Goal: Answer question/provide support

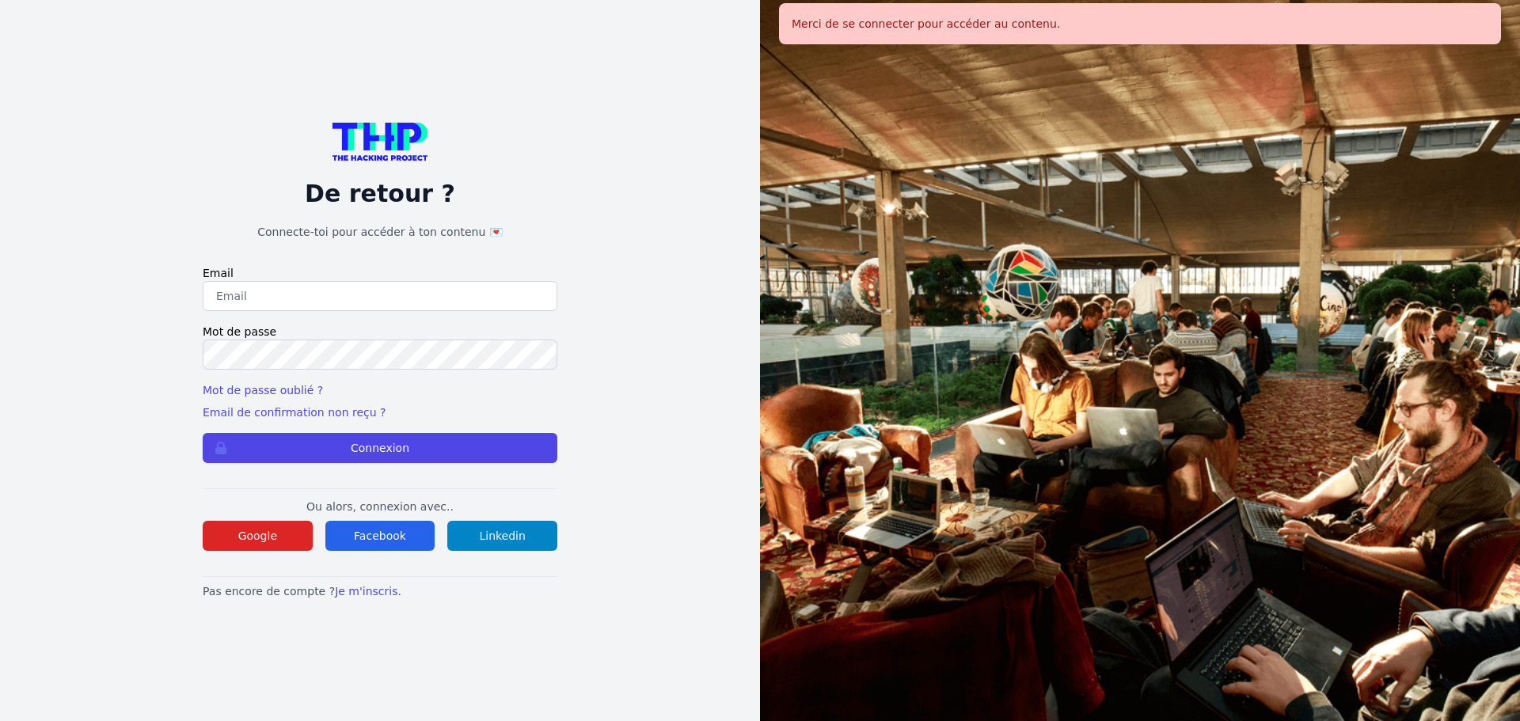
click at [496, 302] on input "email" at bounding box center [380, 296] width 355 height 30
type input "melody_stephan@icloud.com"
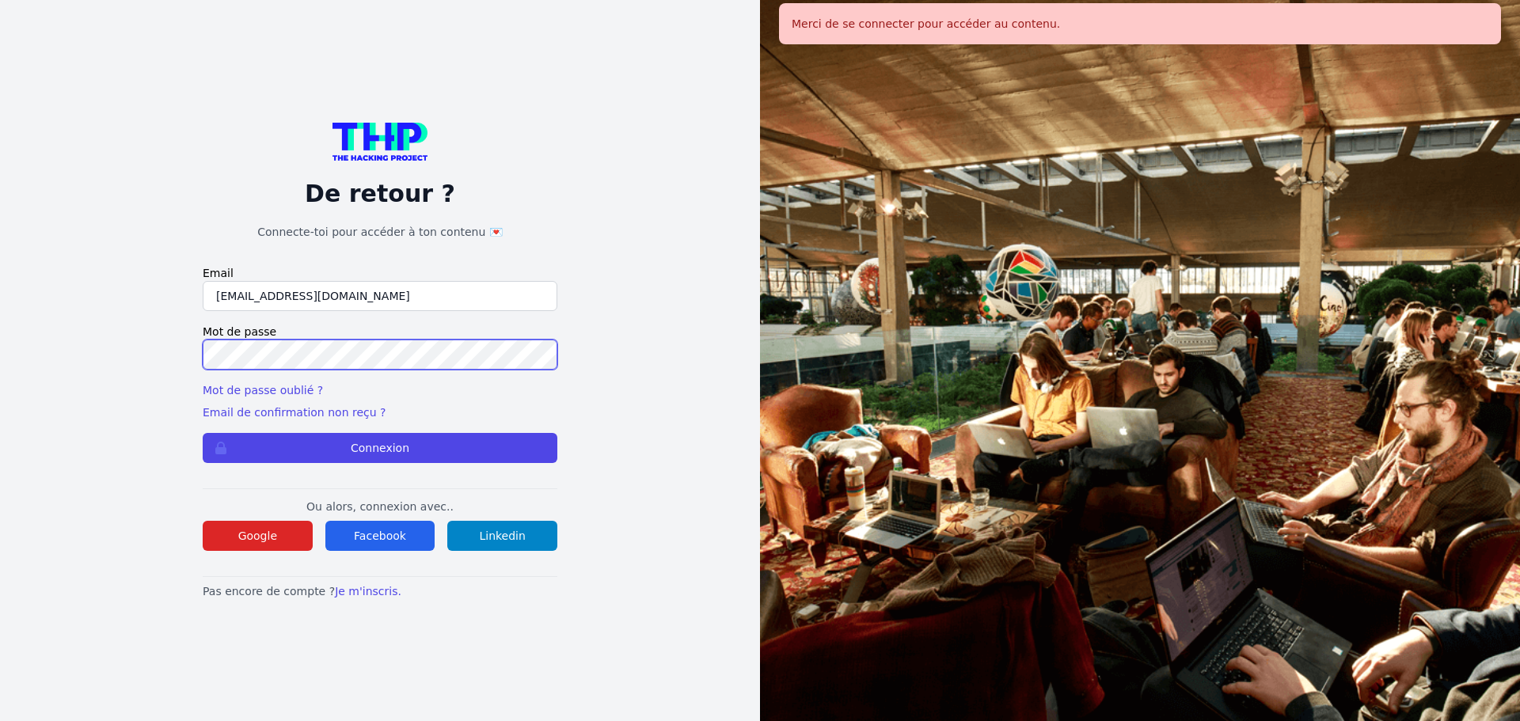
click at [203, 433] on button "Connexion" at bounding box center [380, 448] width 355 height 30
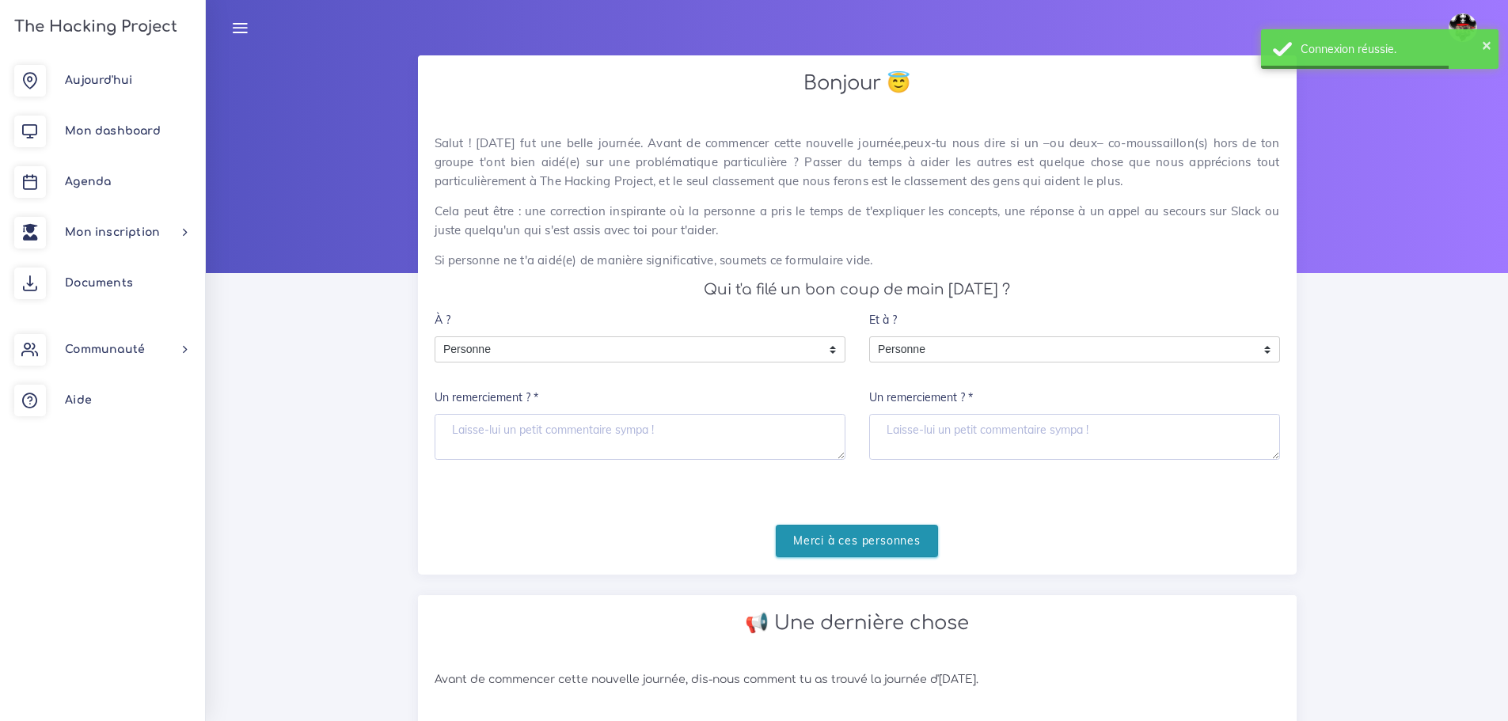
click at [889, 538] on input "Merci à ces personnes" at bounding box center [857, 541] width 162 height 32
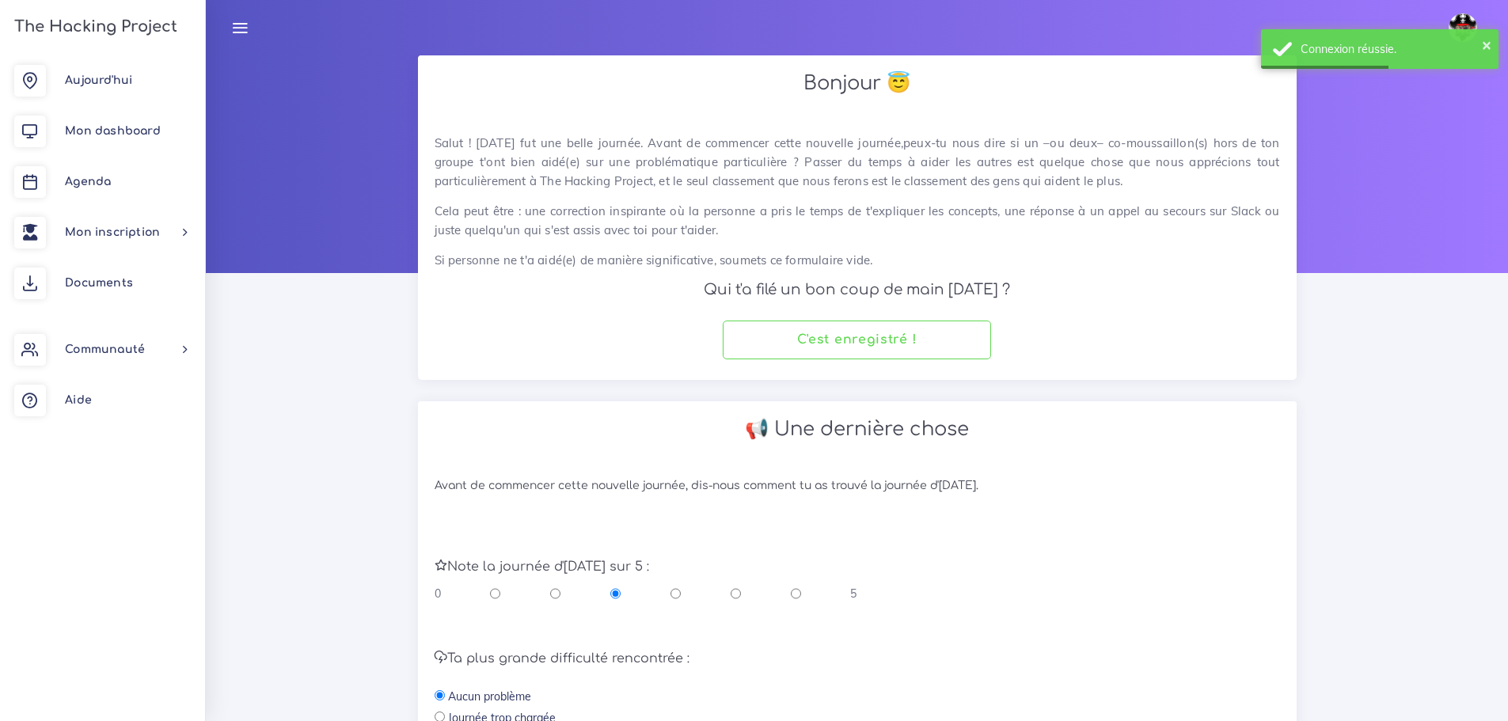
click at [731, 597] on input "radio" at bounding box center [736, 594] width 10 height 16
radio input "true"
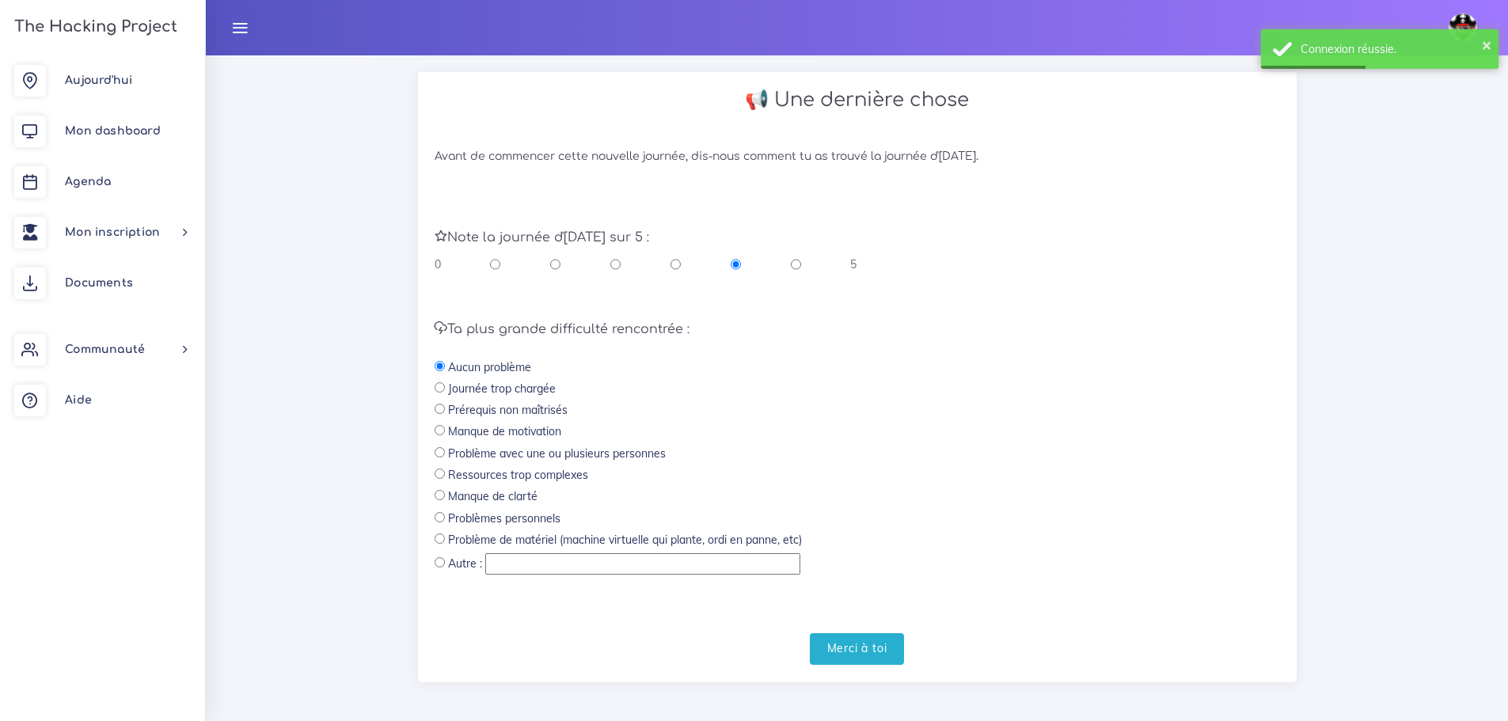
scroll to position [336, 0]
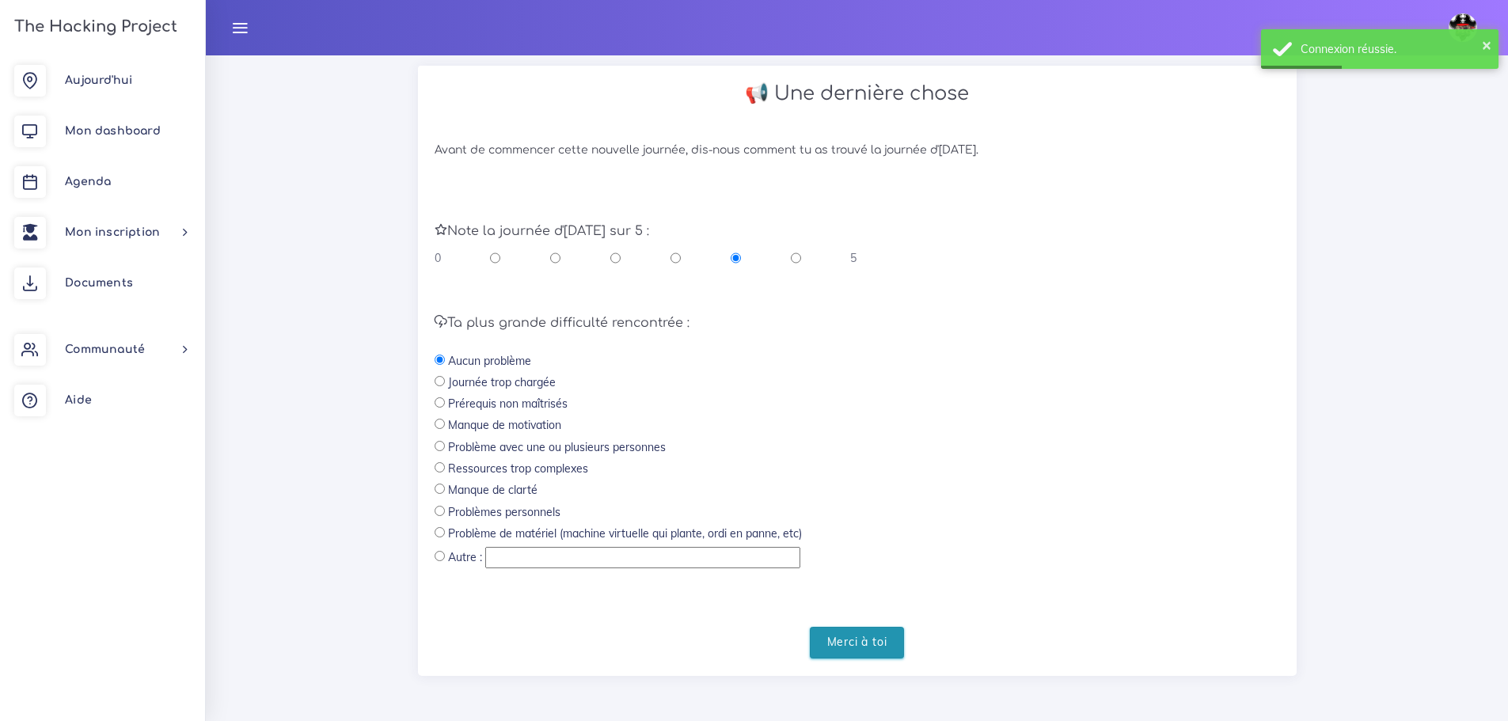
click at [849, 641] on input "Merci à toi" at bounding box center [857, 643] width 95 height 32
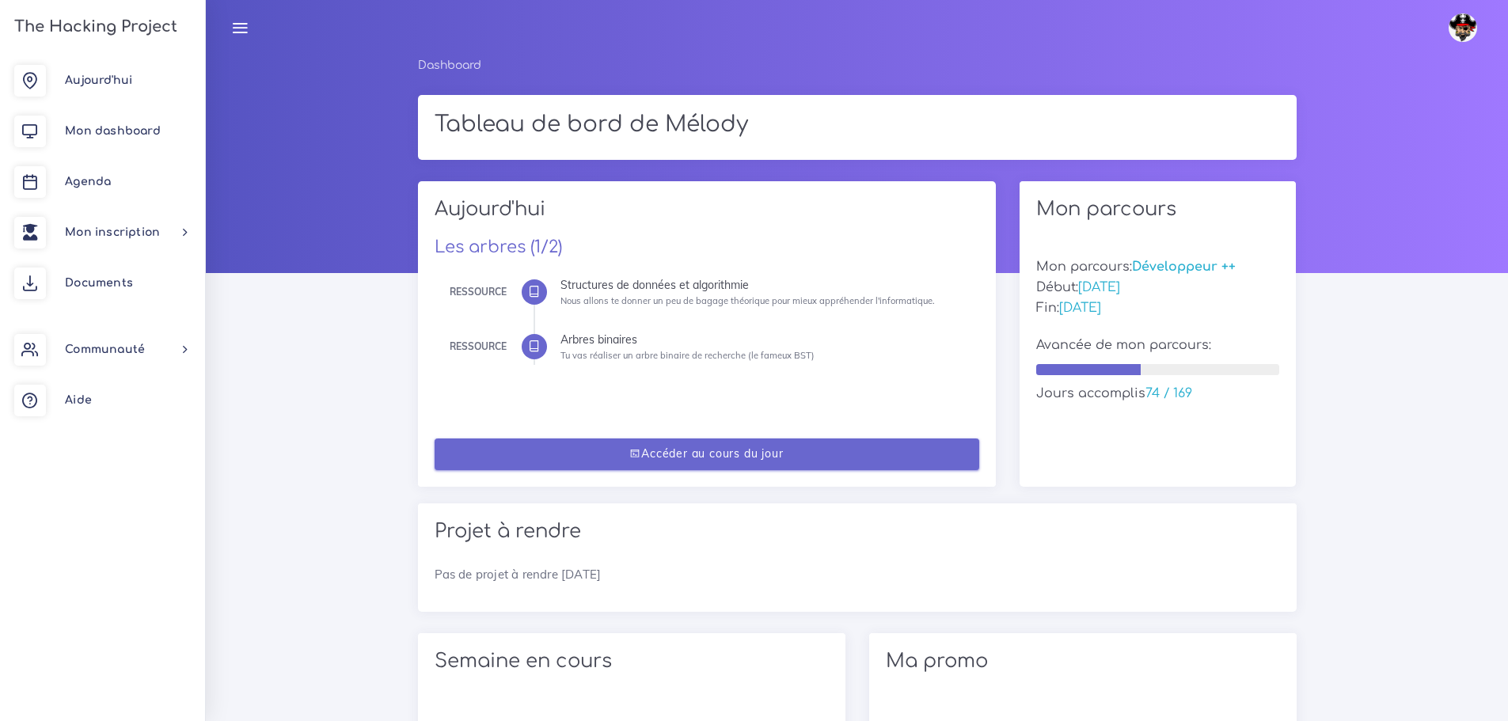
click at [858, 455] on link "Accéder au cours du jour" at bounding box center [707, 455] width 545 height 32
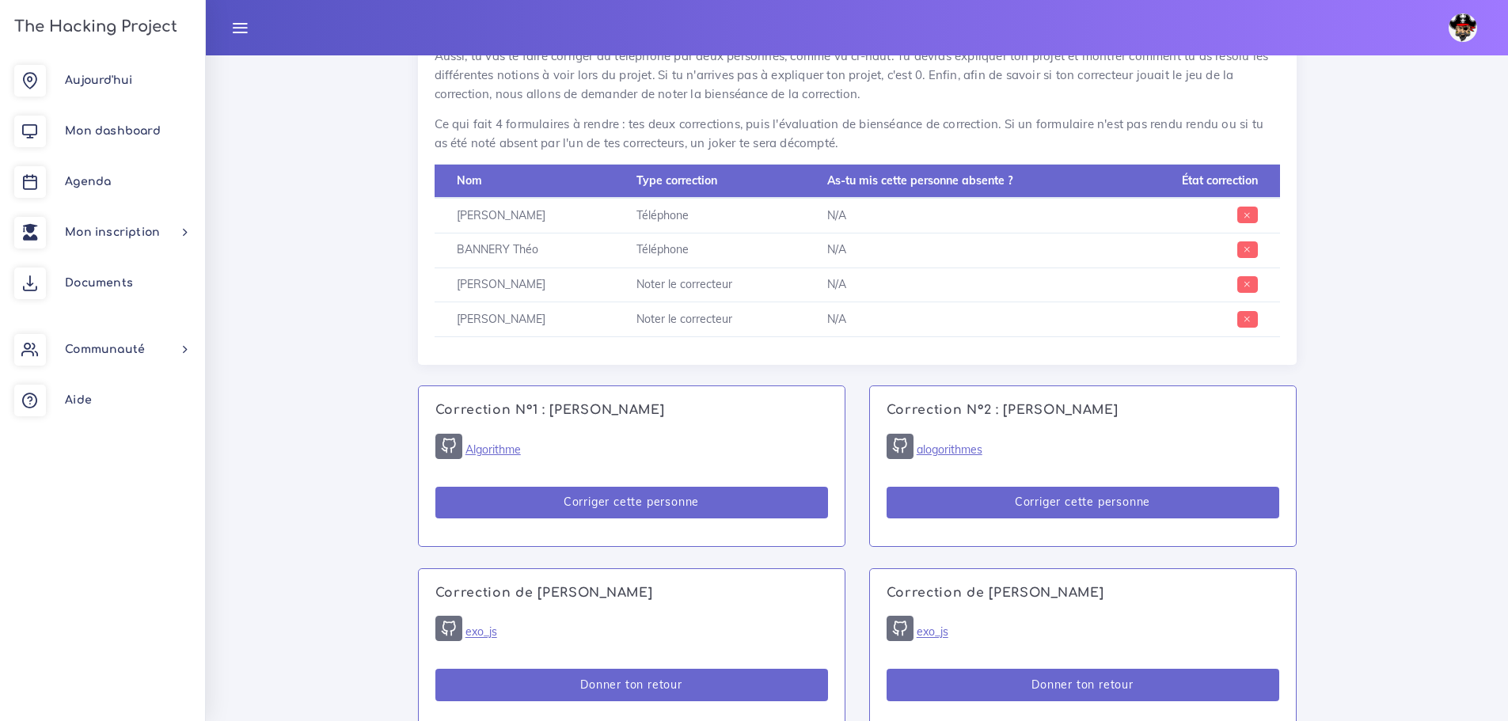
scroll to position [871, 0]
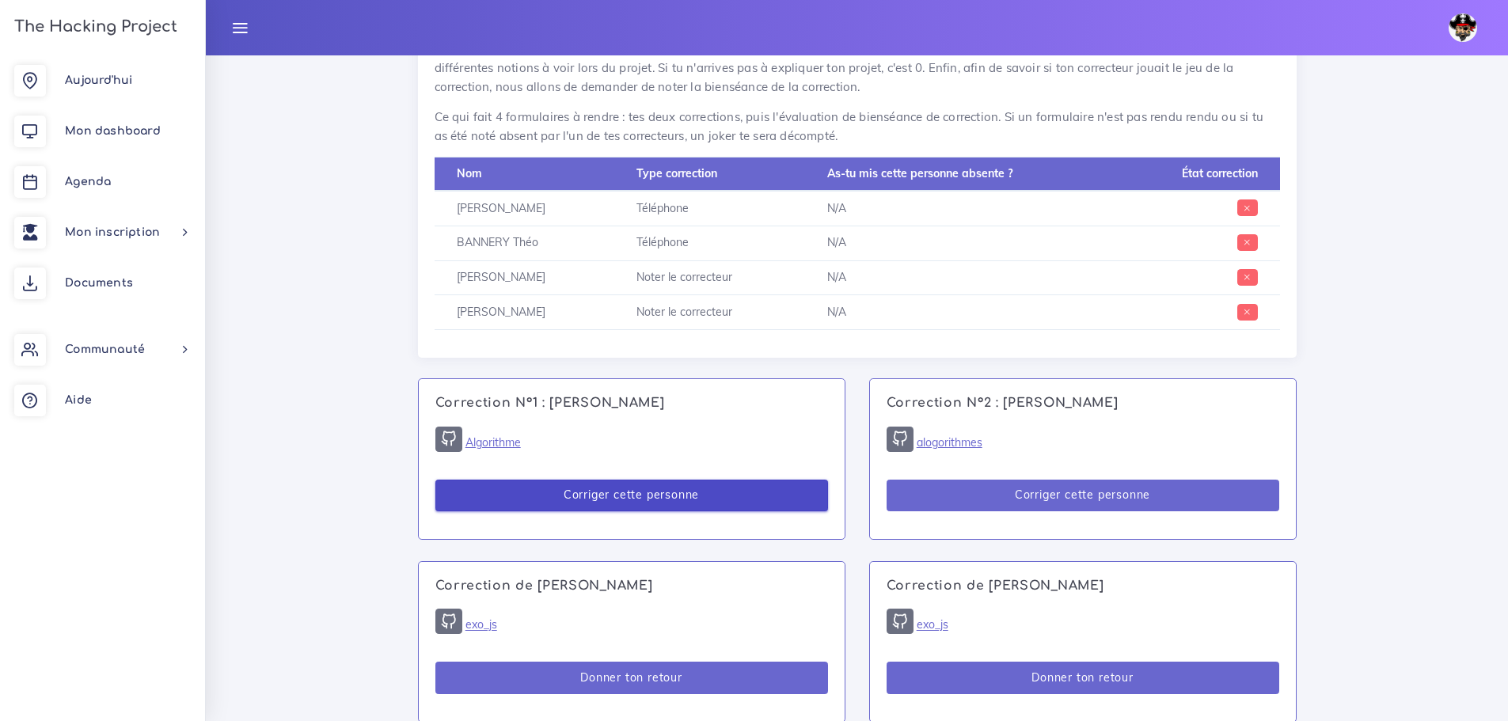
click at [781, 480] on button "Corriger cette personne" at bounding box center [632, 496] width 393 height 32
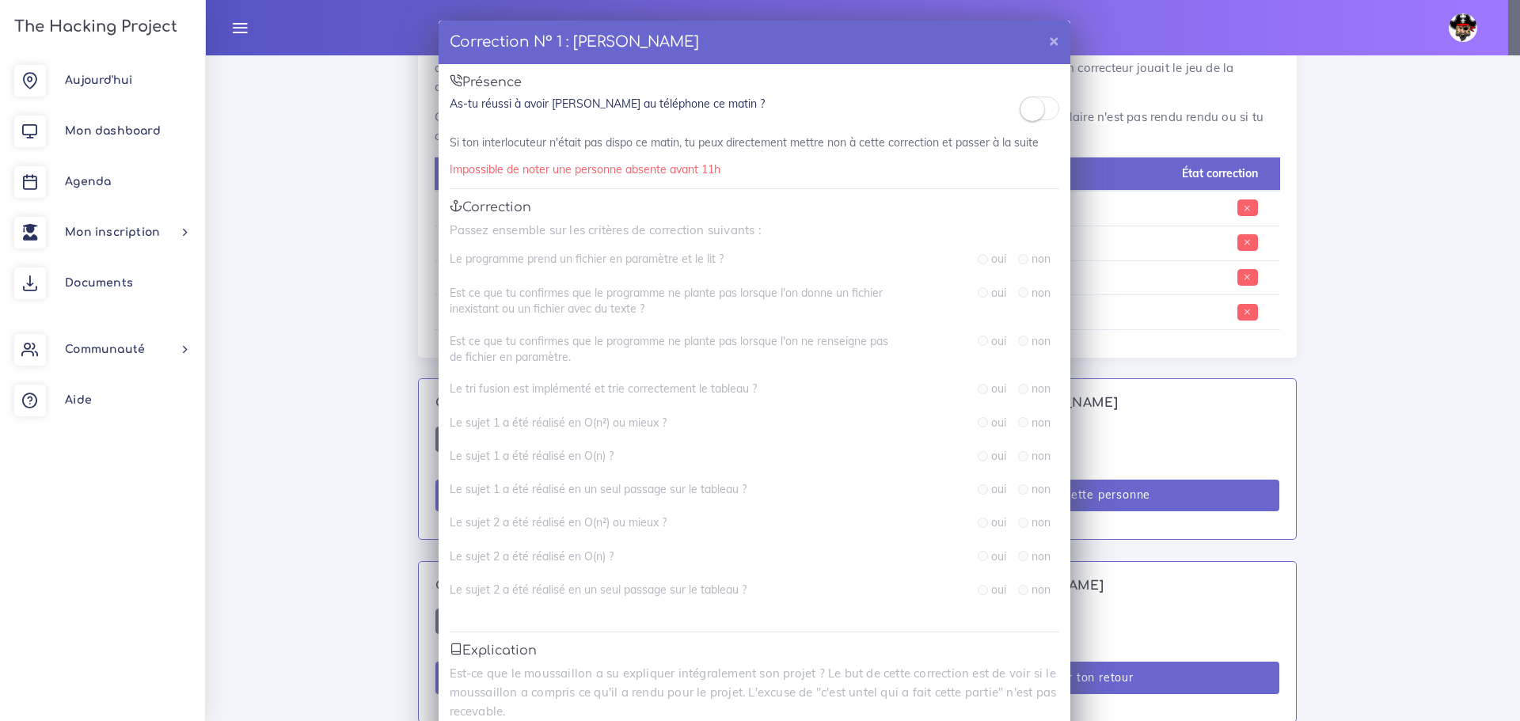
click at [1372, 358] on div "Correction N° 1 : Bernadette D'ALMEIDA × Présence As-tu réussi à avoir Bernadet…" at bounding box center [760, 360] width 1520 height 721
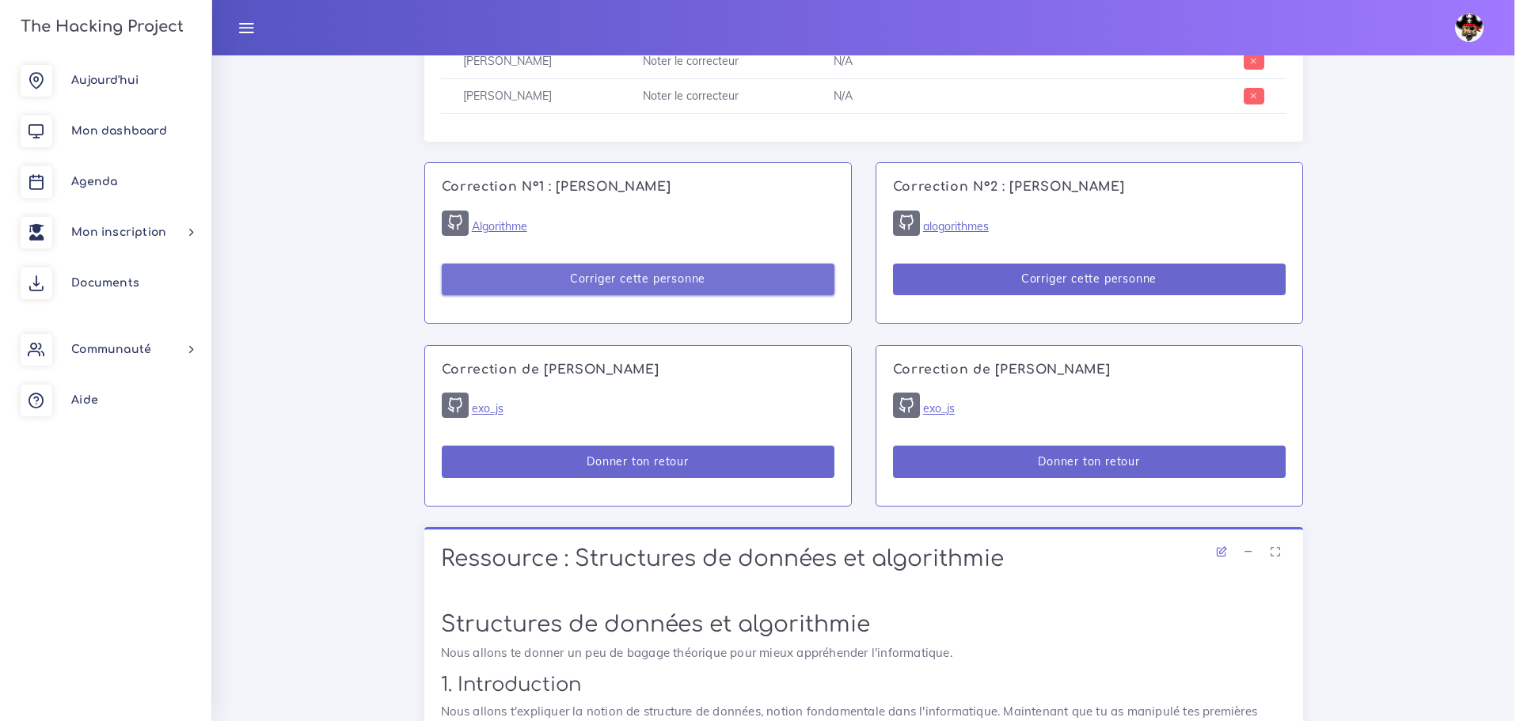
scroll to position [1029, 0]
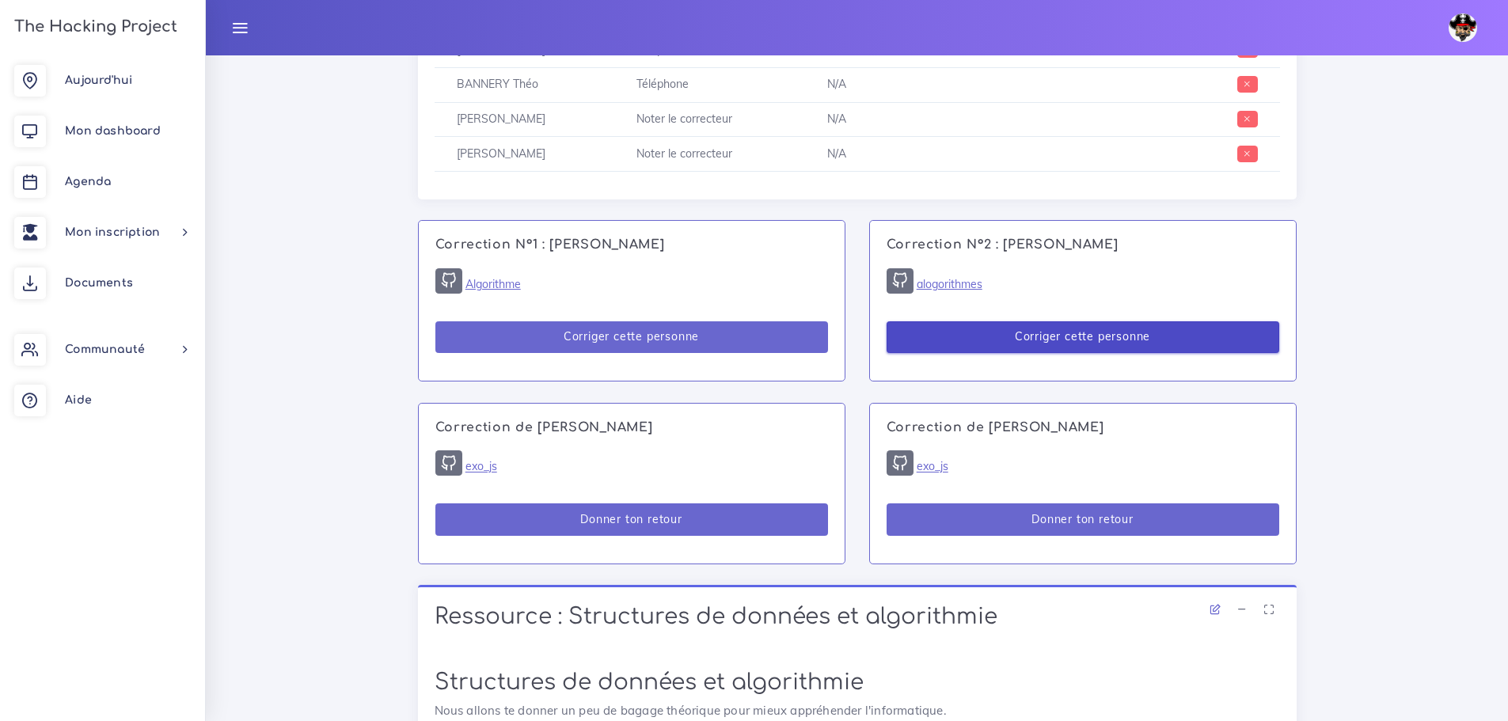
click at [903, 323] on button "Corriger cette personne" at bounding box center [1083, 337] width 393 height 32
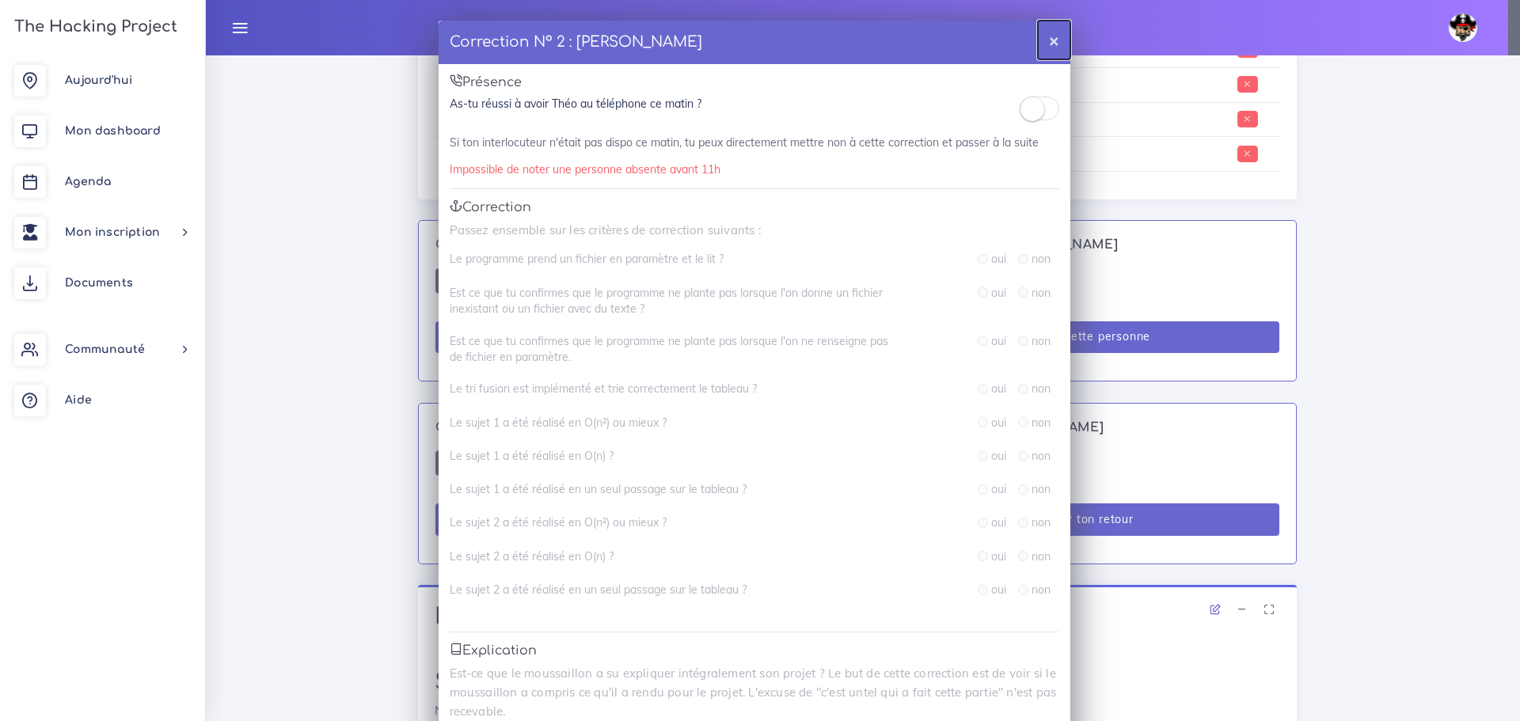
click at [1048, 40] on button "×" at bounding box center [1054, 40] width 32 height 39
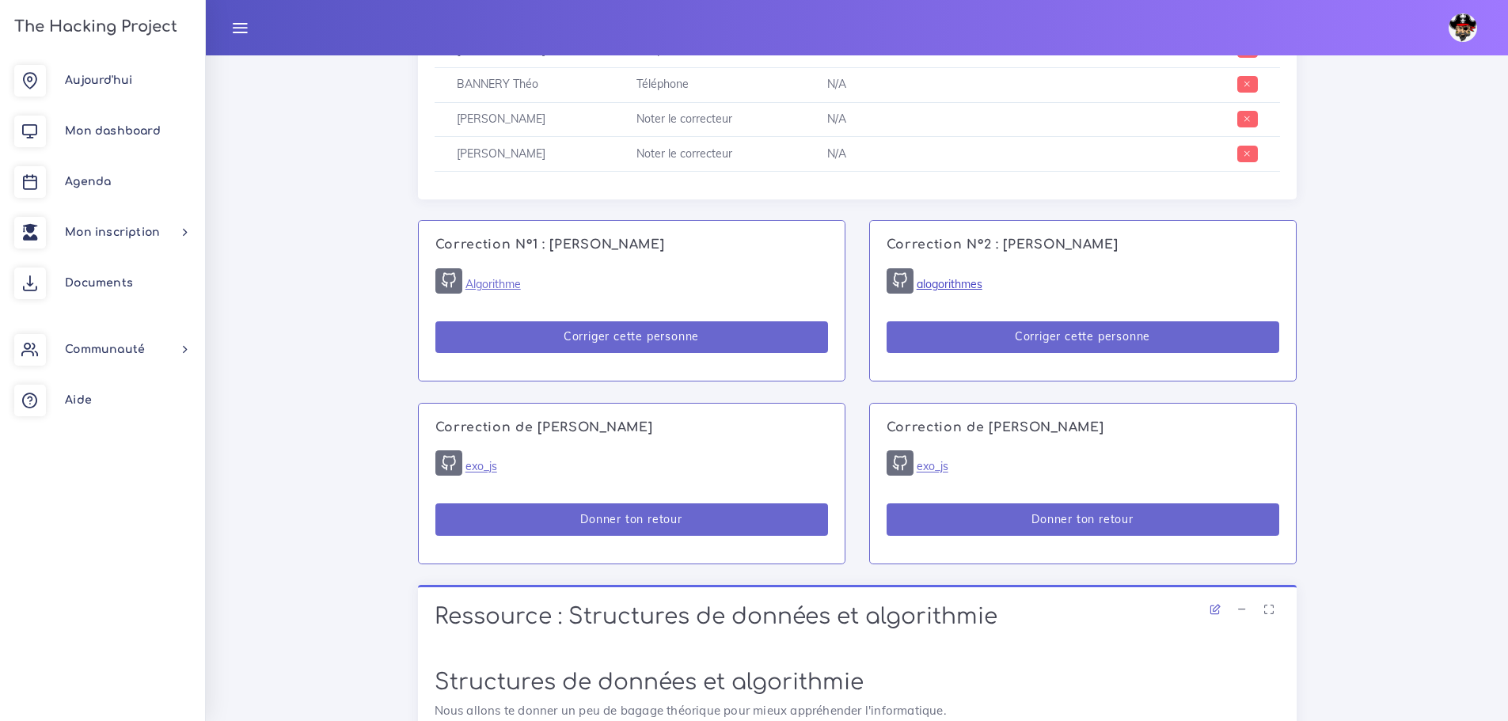
click at [961, 277] on link "alogorithmes" at bounding box center [950, 284] width 66 height 14
click at [943, 277] on link "alogorithmes" at bounding box center [950, 284] width 66 height 14
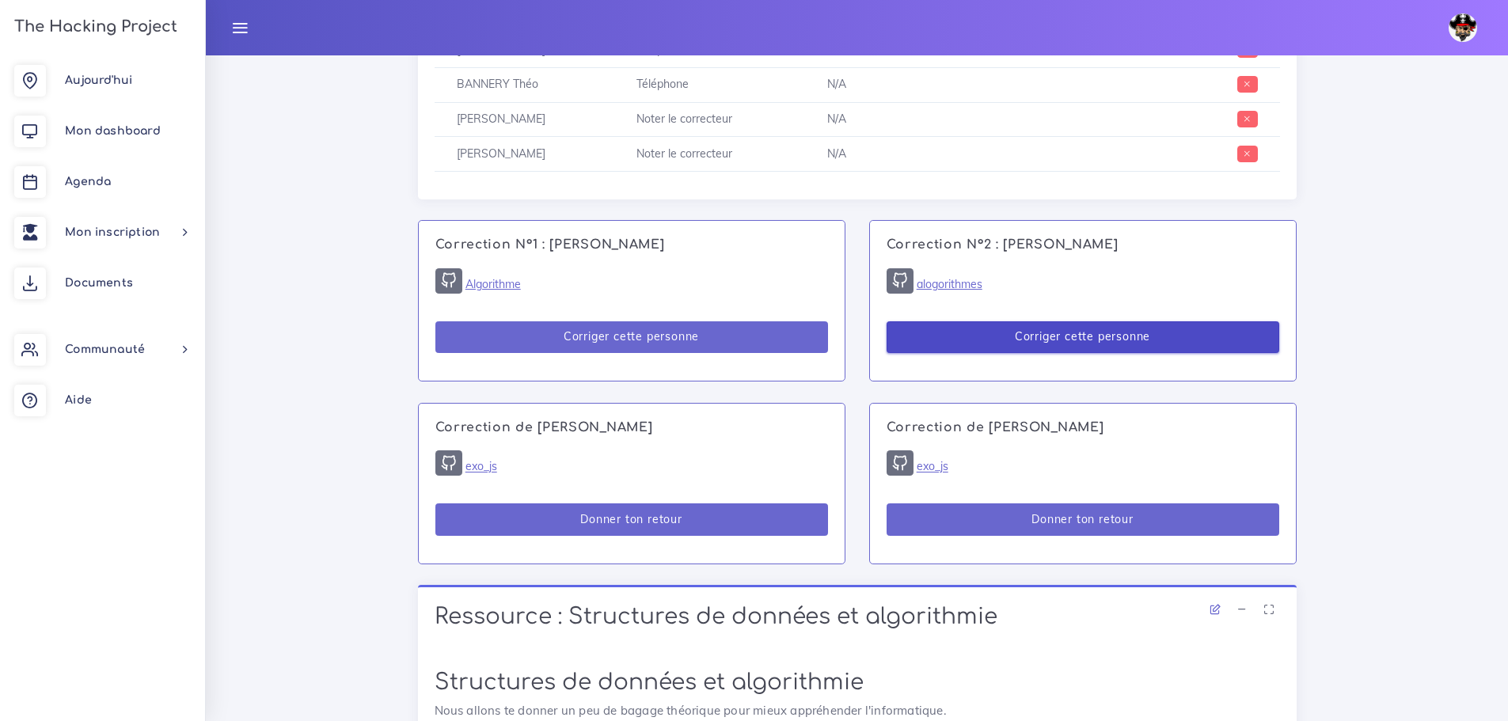
click at [1131, 321] on button "Corriger cette personne" at bounding box center [1083, 337] width 393 height 32
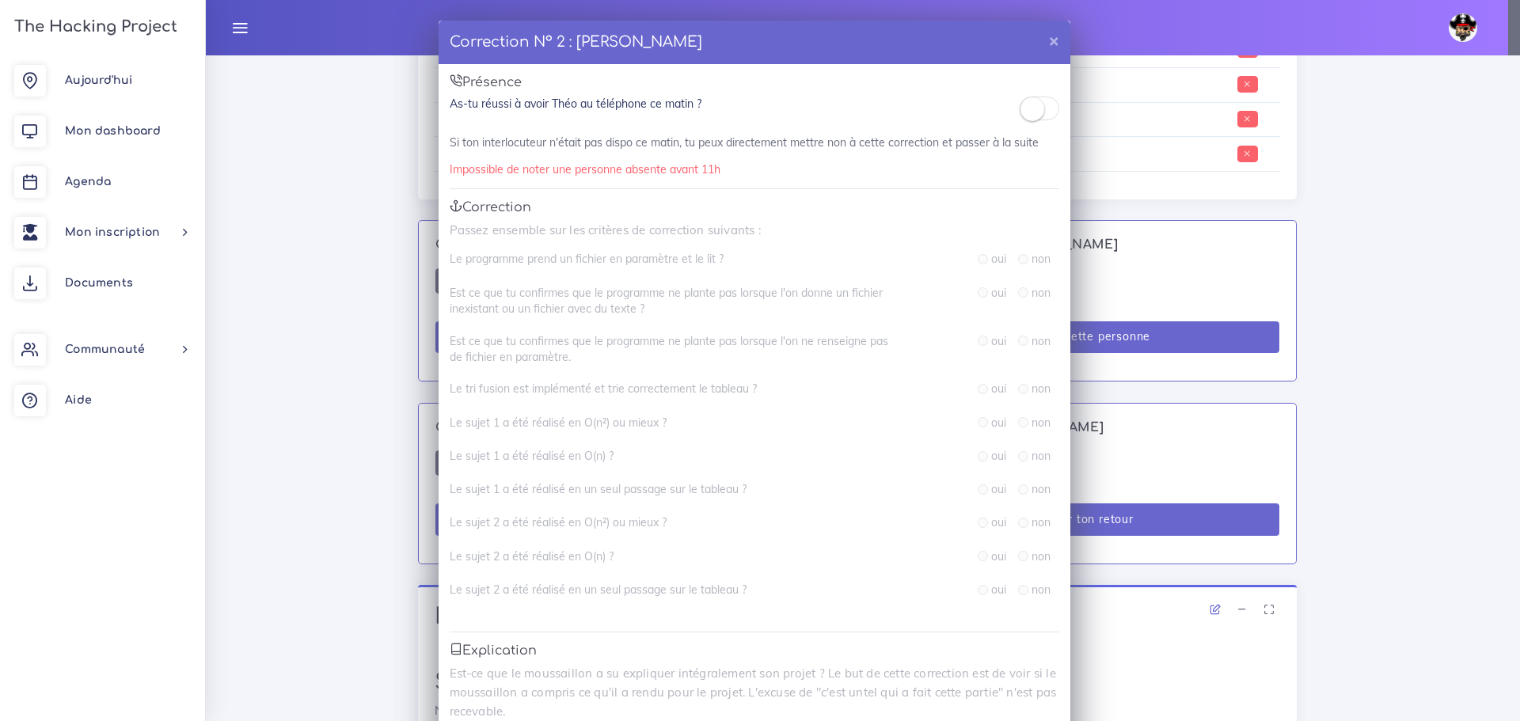
click at [1028, 108] on small at bounding box center [1033, 109] width 24 height 24
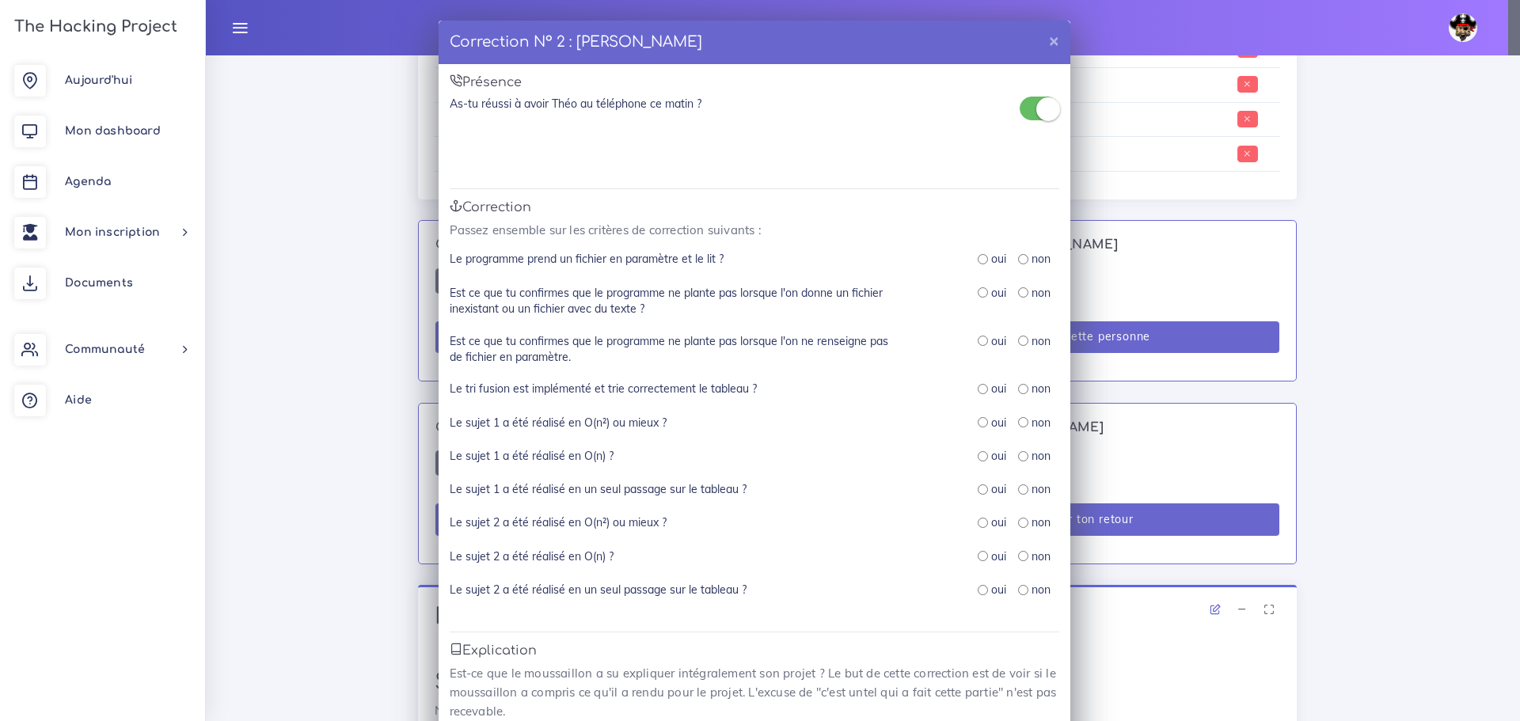
click at [1018, 261] on input "radio" at bounding box center [1023, 259] width 10 height 10
radio input "true"
click at [1018, 295] on input "radio" at bounding box center [1023, 292] width 10 height 10
radio input "true"
click at [1018, 340] on input "radio" at bounding box center [1023, 341] width 10 height 10
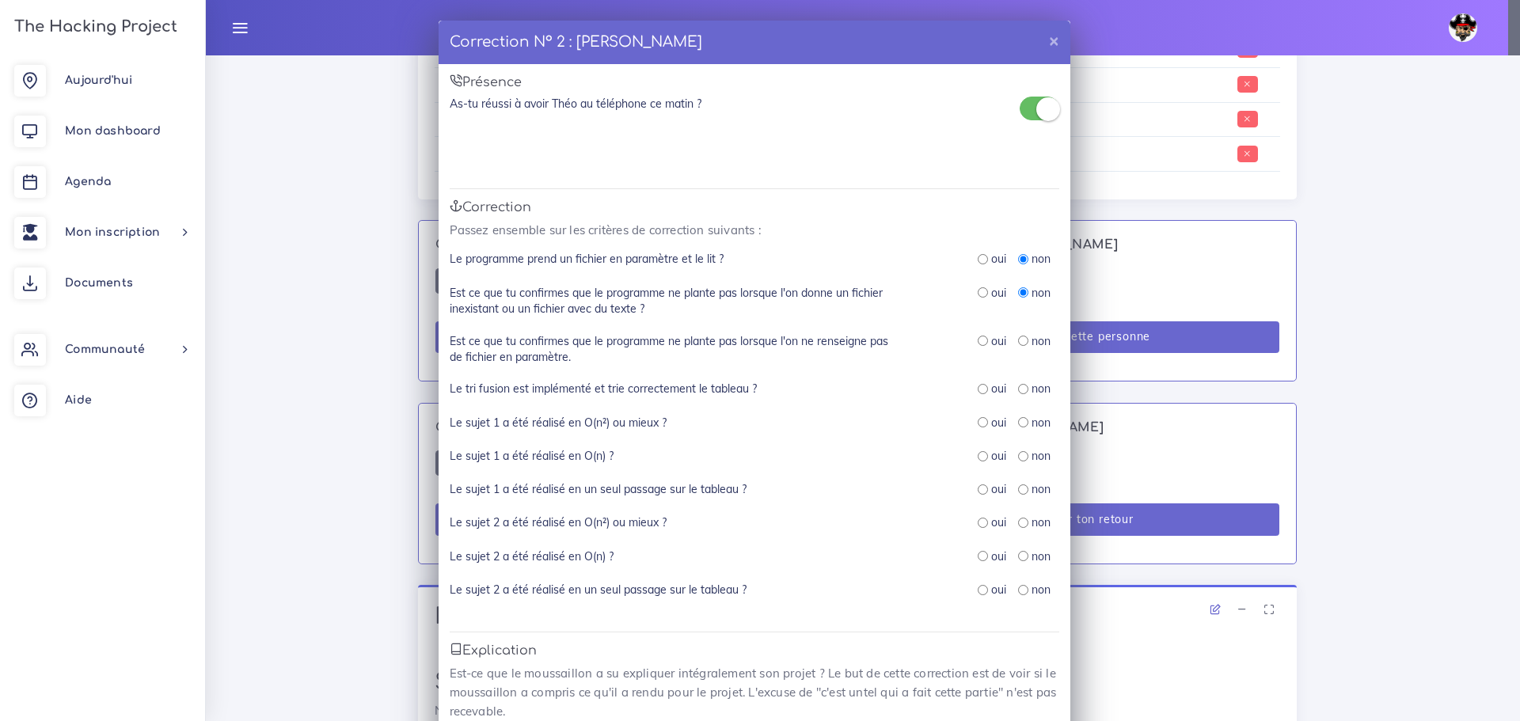
radio input "true"
click at [1018, 391] on input "radio" at bounding box center [1023, 389] width 10 height 10
radio input "true"
click at [980, 424] on input "radio" at bounding box center [983, 422] width 10 height 10
radio input "true"
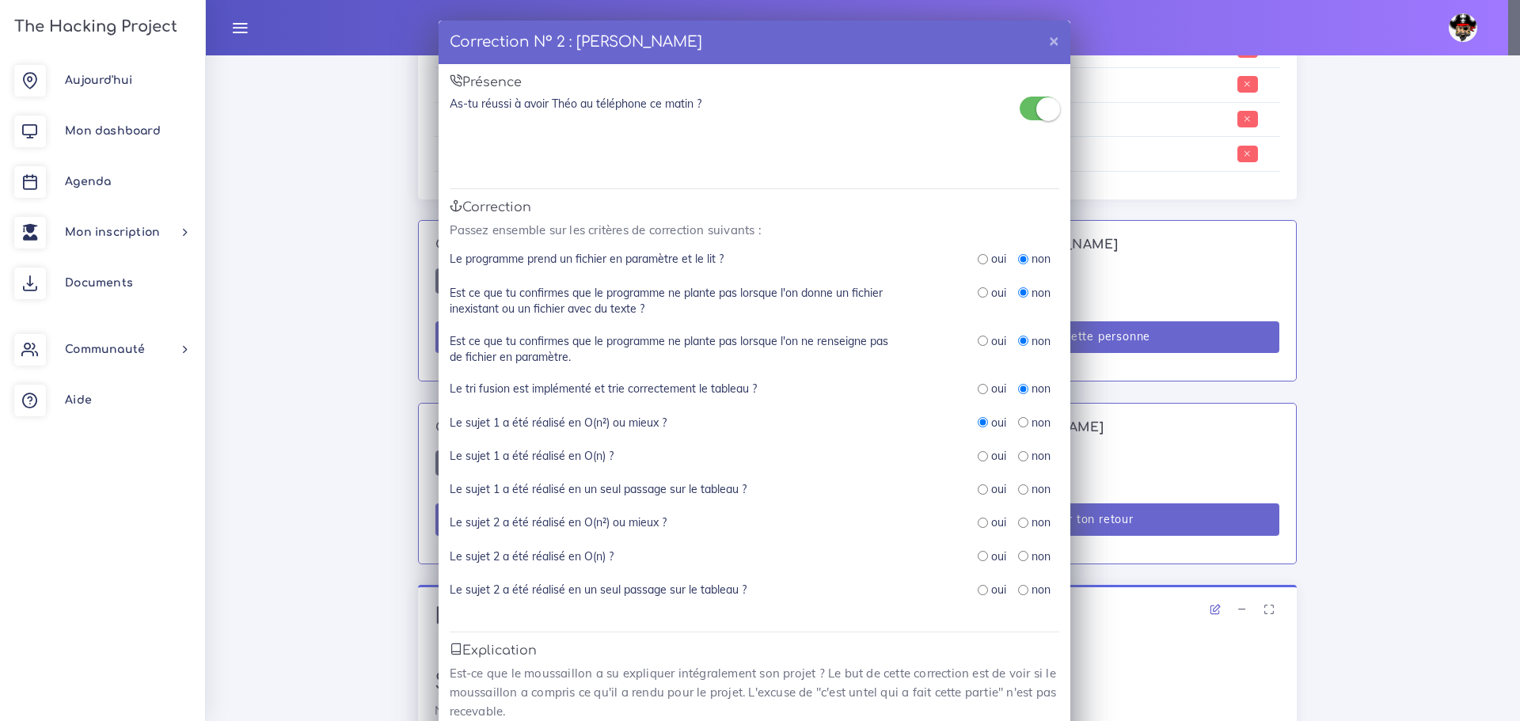
click at [978, 592] on input "radio" at bounding box center [983, 590] width 10 height 10
radio input "true"
click at [980, 557] on input "radio" at bounding box center [983, 556] width 10 height 10
radio input "true"
click at [980, 523] on input "radio" at bounding box center [983, 523] width 10 height 10
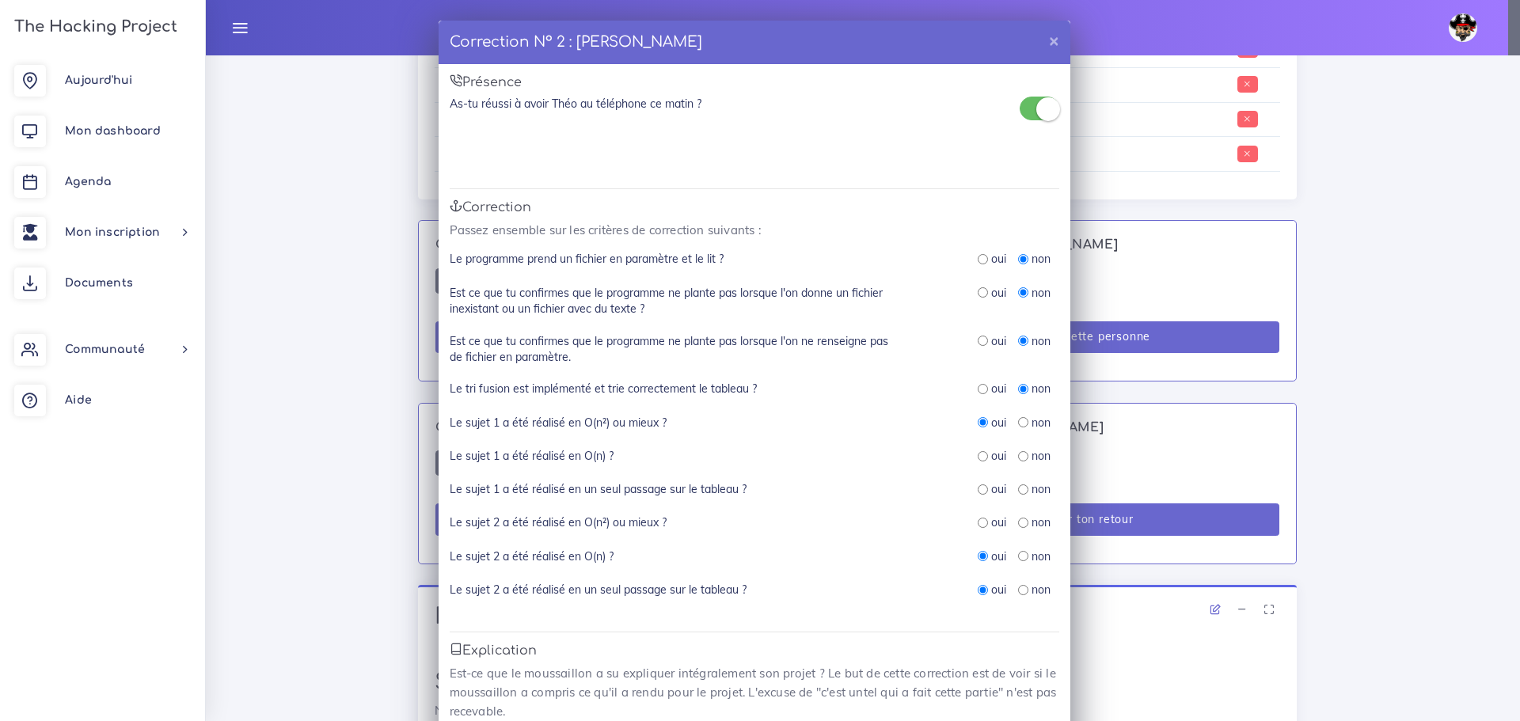
radio input "true"
click at [1018, 488] on input "radio" at bounding box center [1023, 490] width 10 height 10
radio input "true"
click at [1014, 444] on div "Le sujet 1 a été réalisé en O(n²) ou mieux ? oui non" at bounding box center [755, 431] width 610 height 33
click at [1018, 456] on input "radio" at bounding box center [1023, 456] width 10 height 10
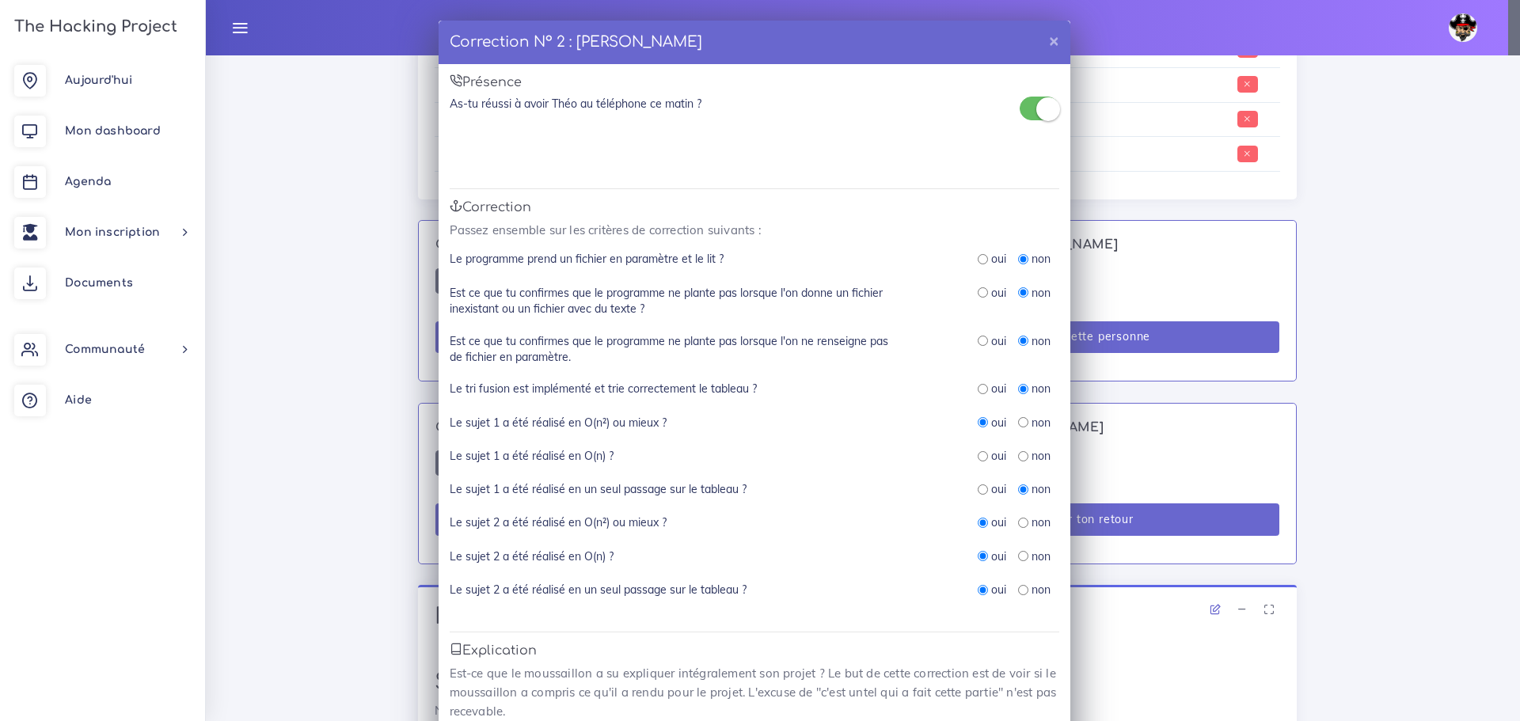
radio input "true"
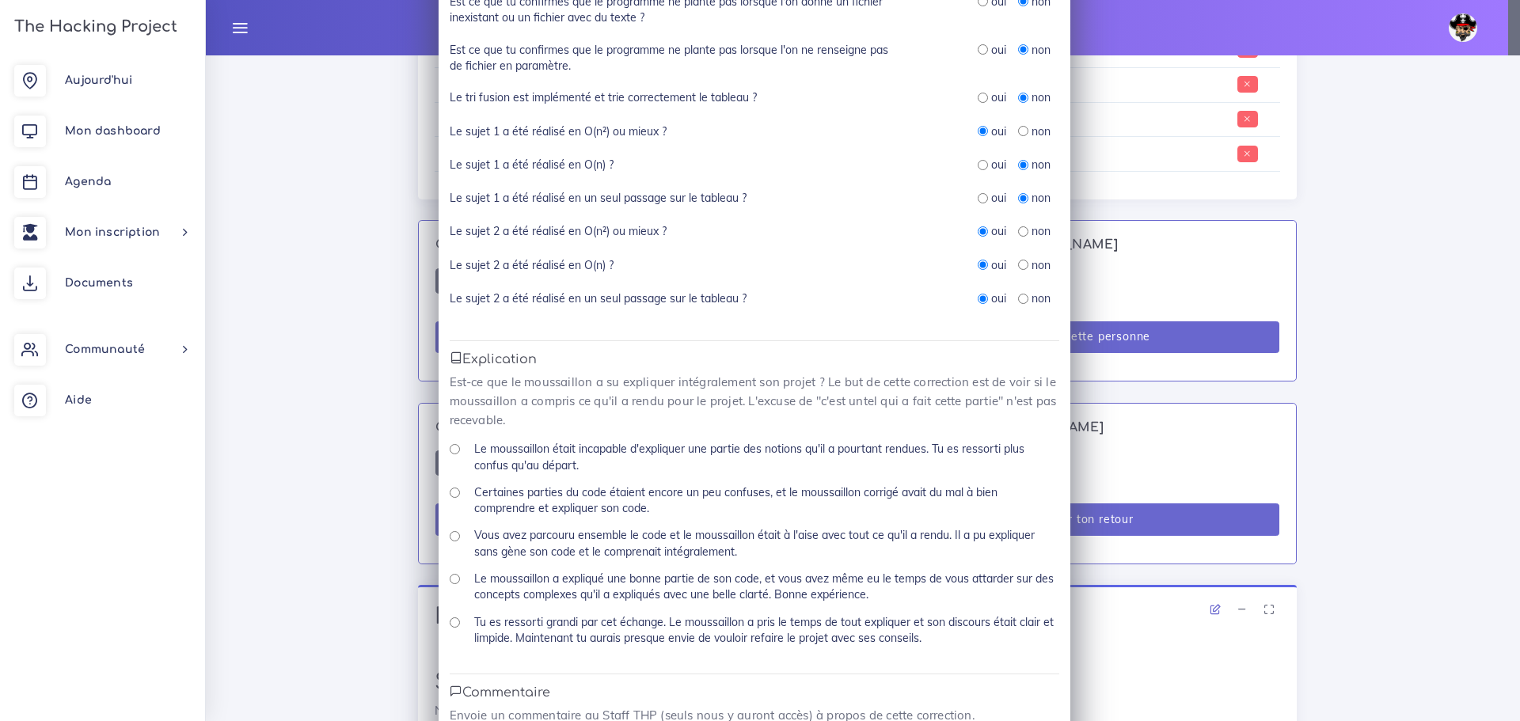
scroll to position [317, 0]
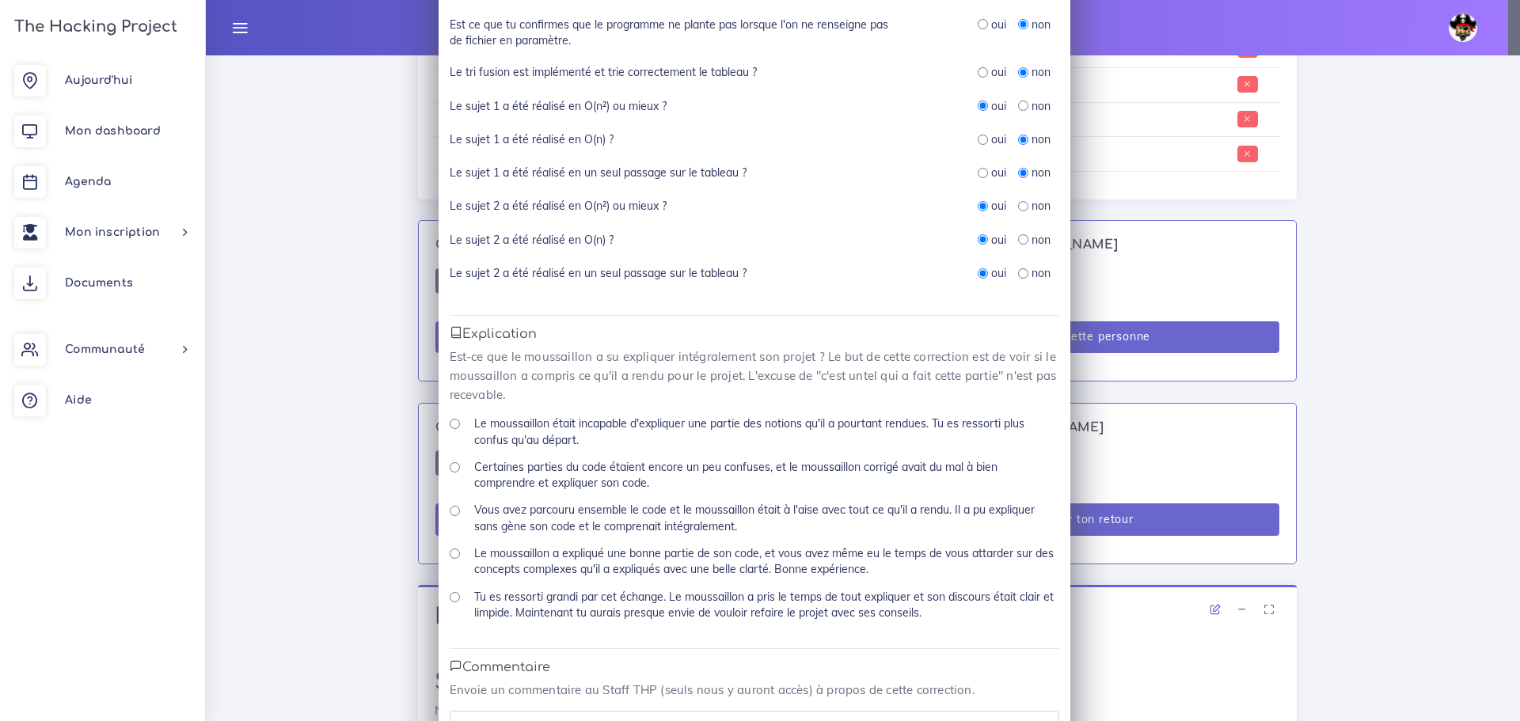
click at [450, 512] on input "Vous avez parcouru ensemble le code et le moussaillon était à l'aise avec tout …" at bounding box center [455, 511] width 10 height 10
radio input "true"
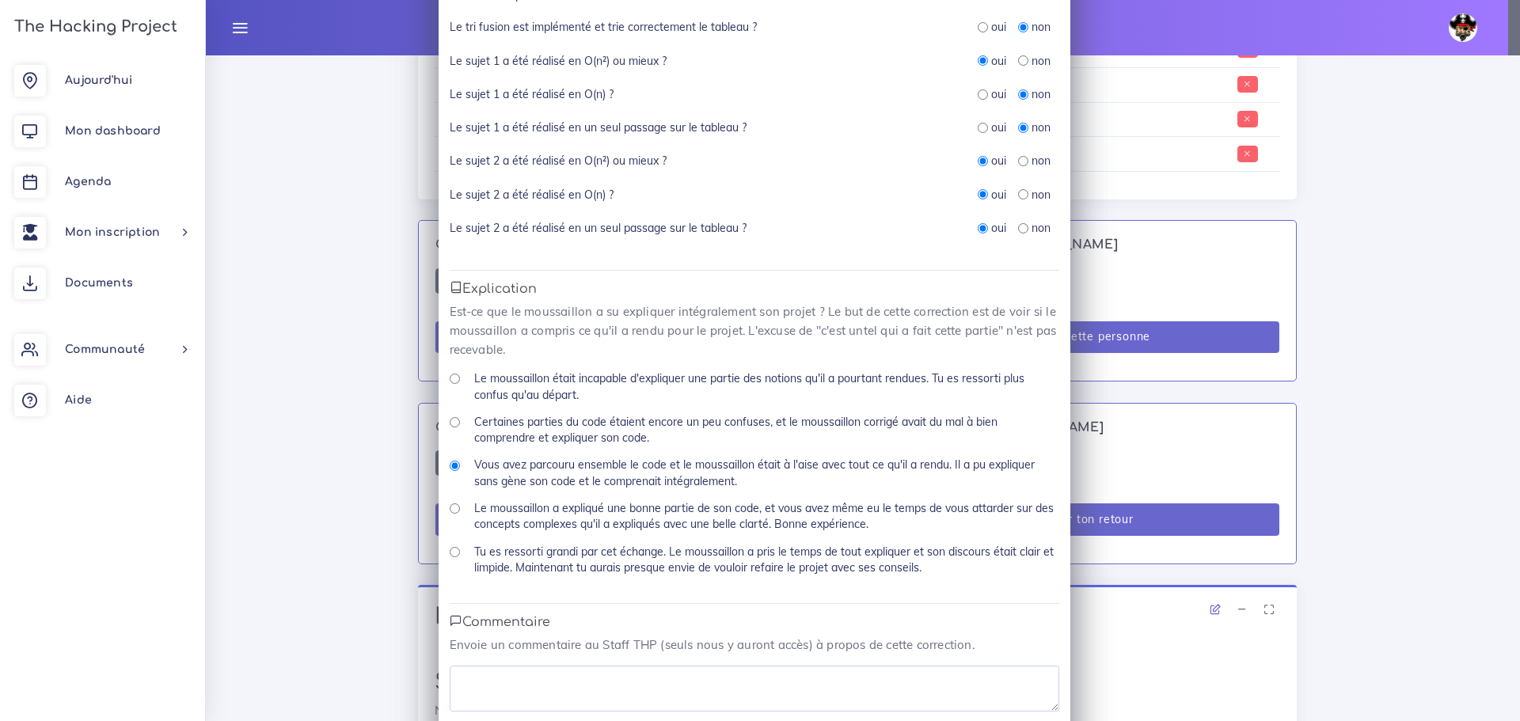
scroll to position [439, 0]
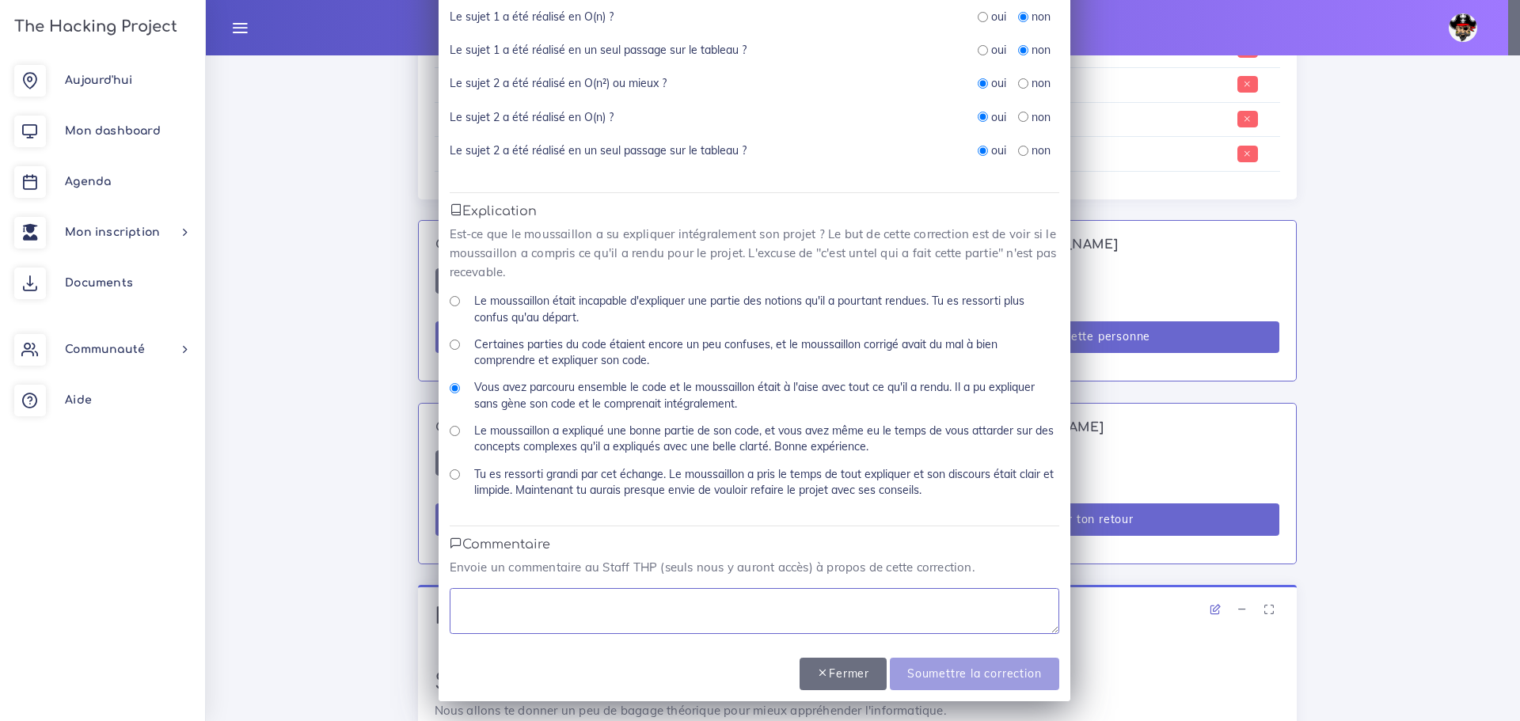
click at [726, 611] on textarea at bounding box center [755, 611] width 610 height 46
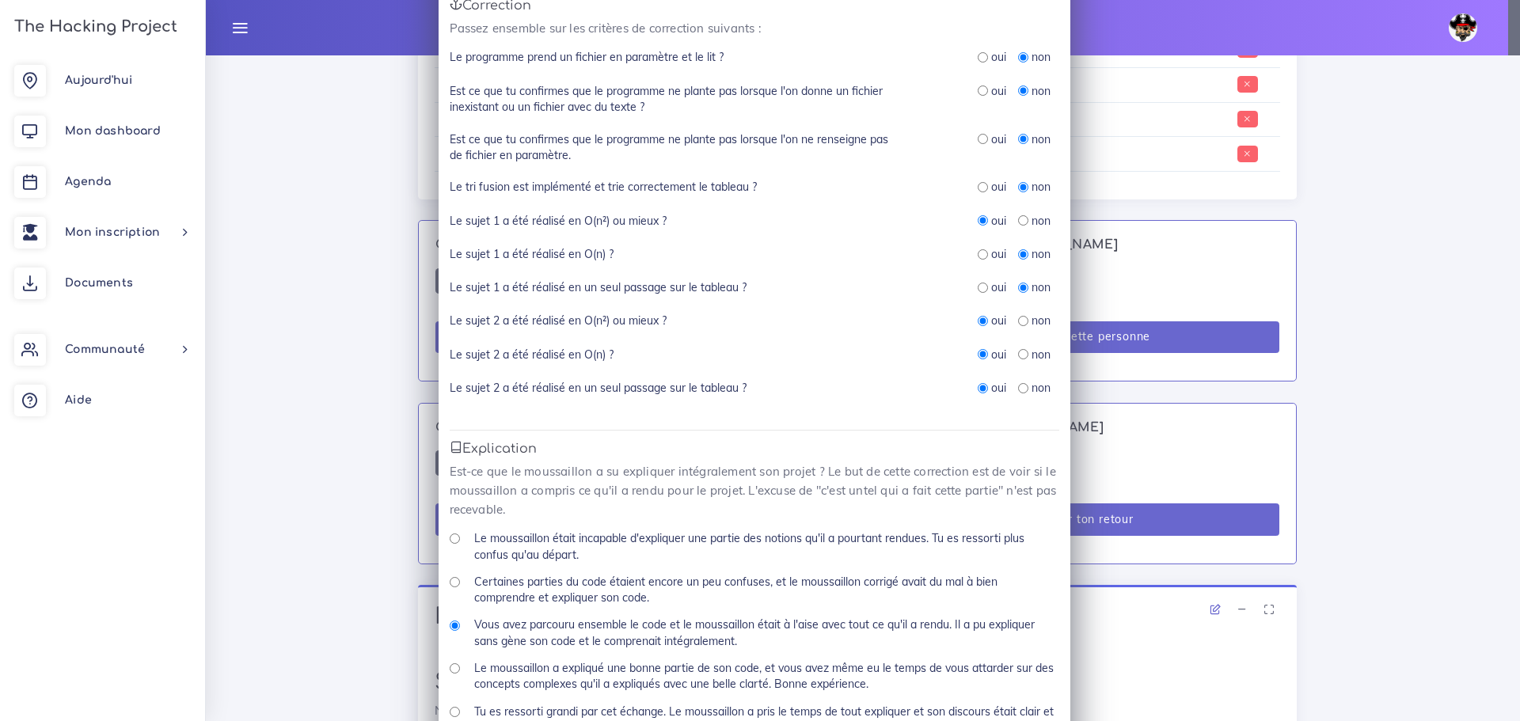
scroll to position [123, 0]
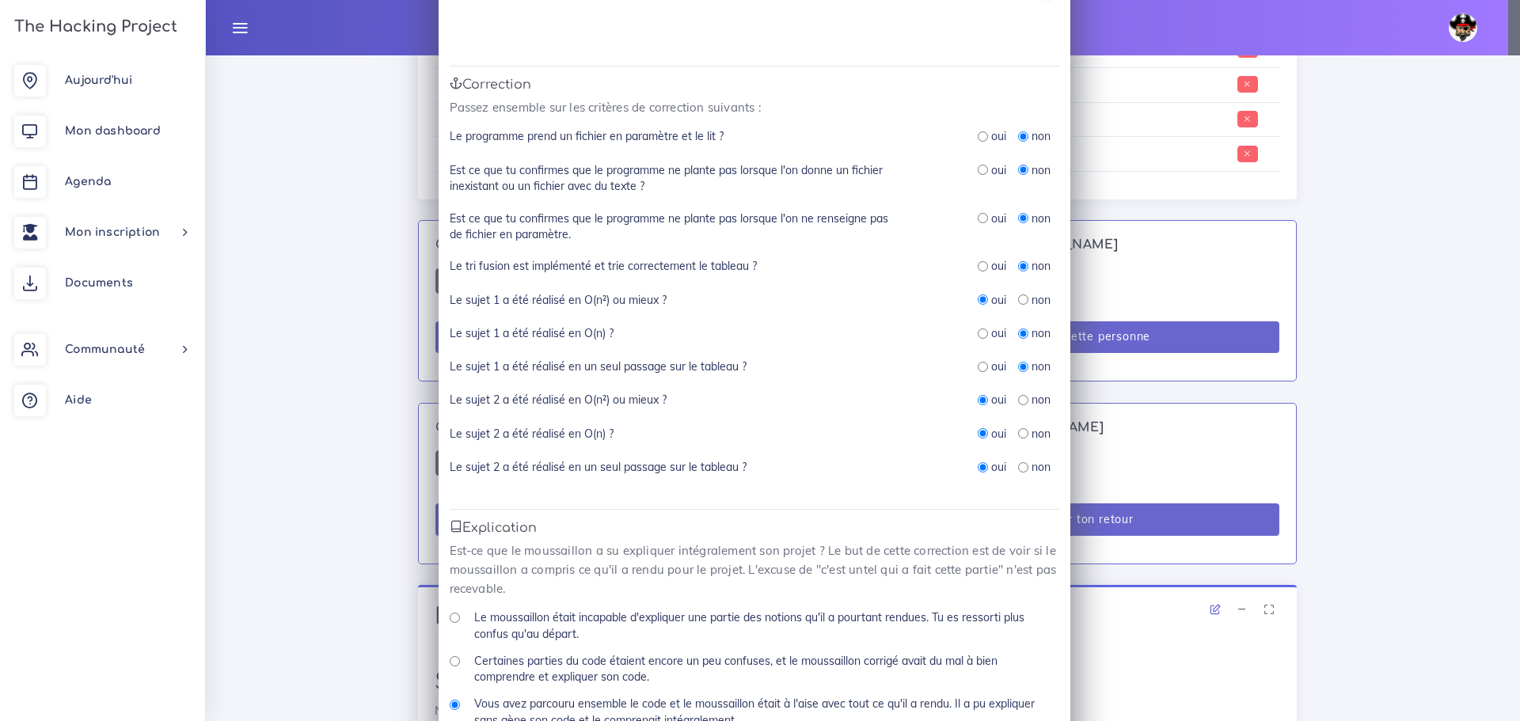
type textarea "a oublié de faire le premier projet"
click at [1018, 401] on input "radio" at bounding box center [1023, 400] width 10 height 10
radio input "true"
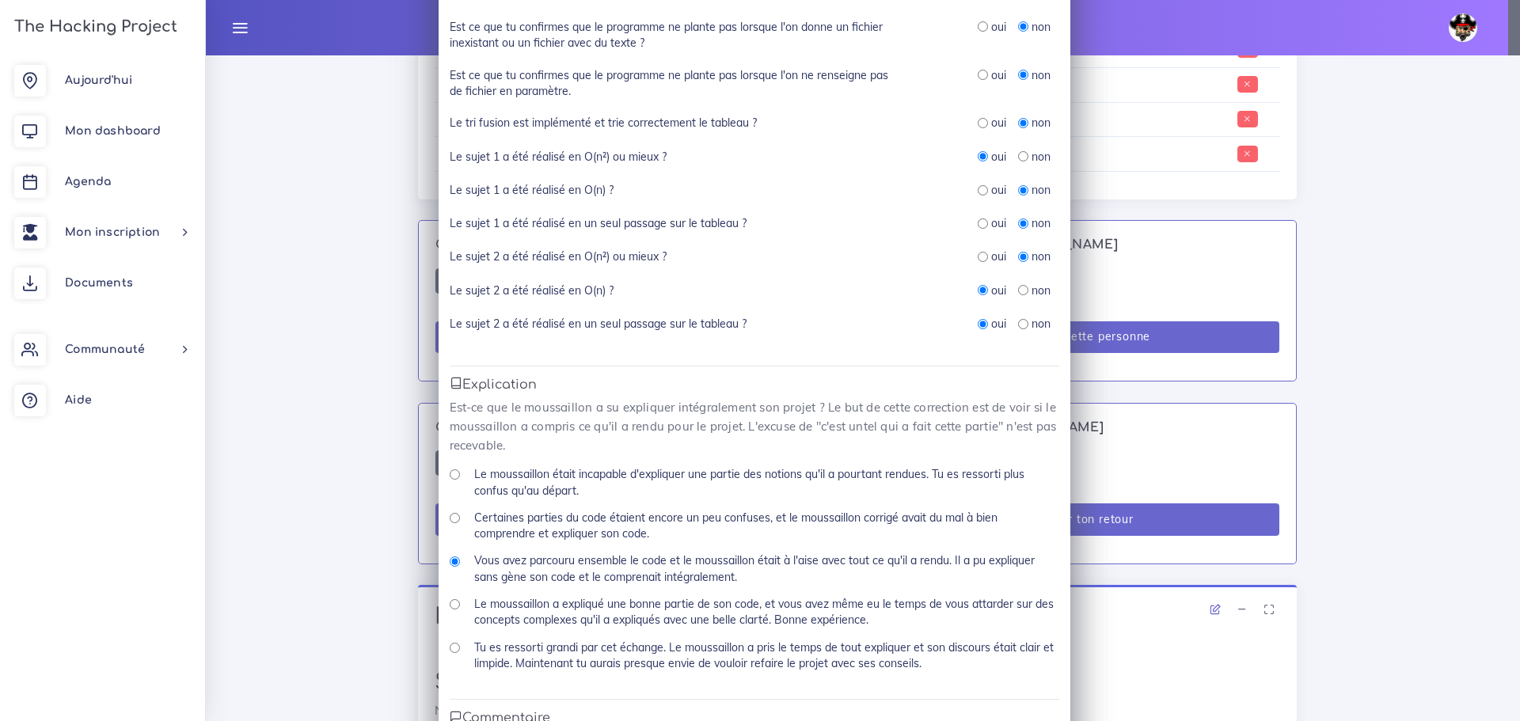
scroll to position [439, 0]
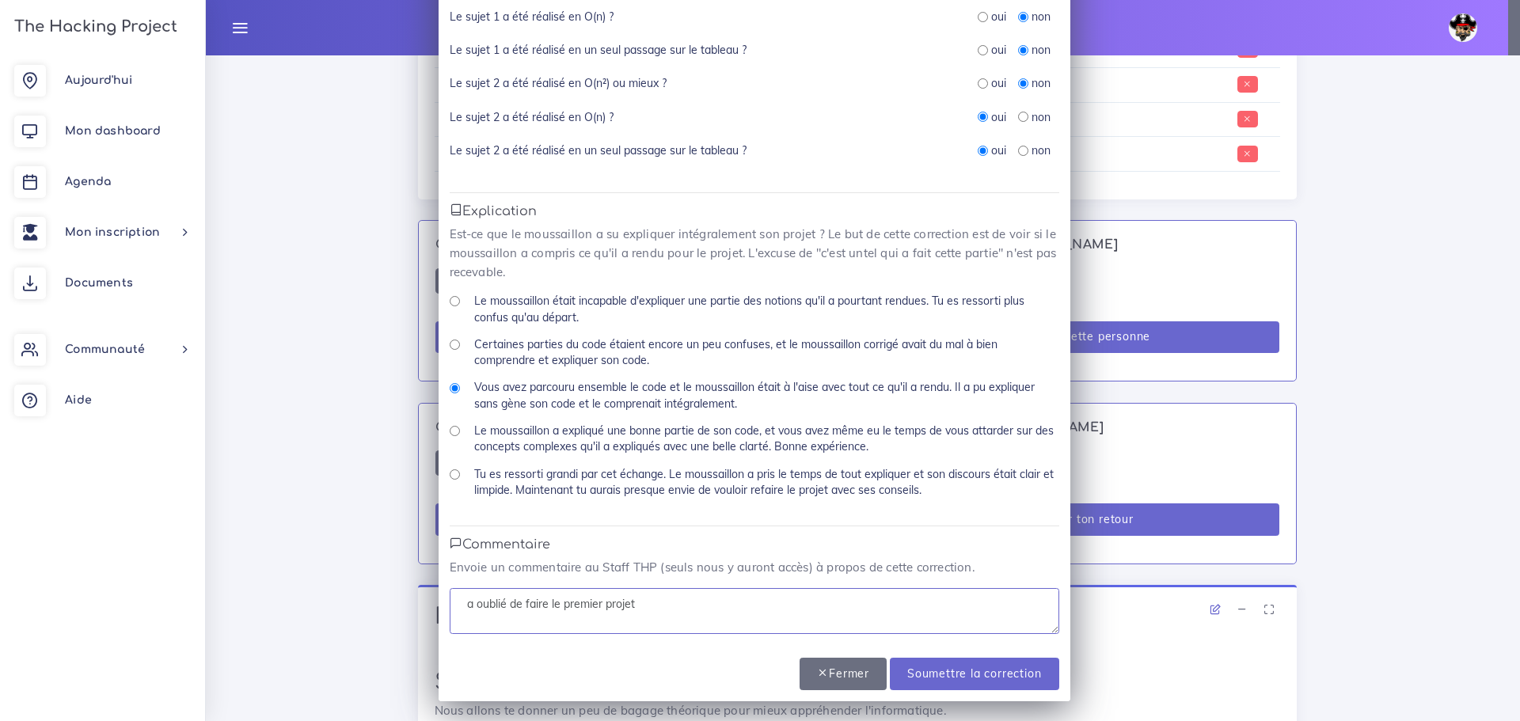
click at [659, 605] on textarea "a oublié de faire le premier projet" at bounding box center [755, 611] width 610 height 46
click at [830, 599] on textarea "a oublié de faire le premier projet mais le reste est fait partiellement" at bounding box center [755, 611] width 610 height 46
type textarea "a oublié de faire le premier projet mais le reste est fait partiellement."
click at [953, 671] on input "Soumettre la correction" at bounding box center [974, 674] width 169 height 32
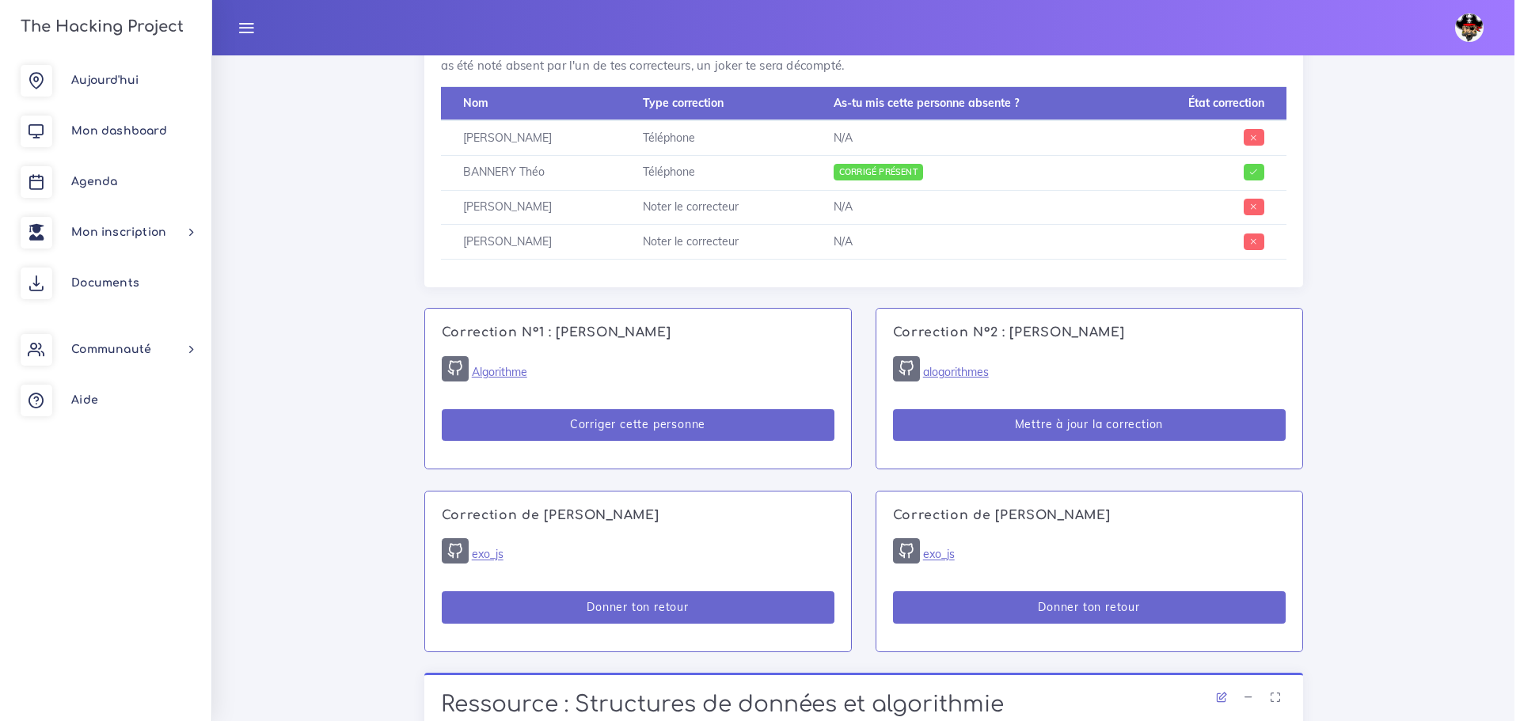
scroll to position [941, 0]
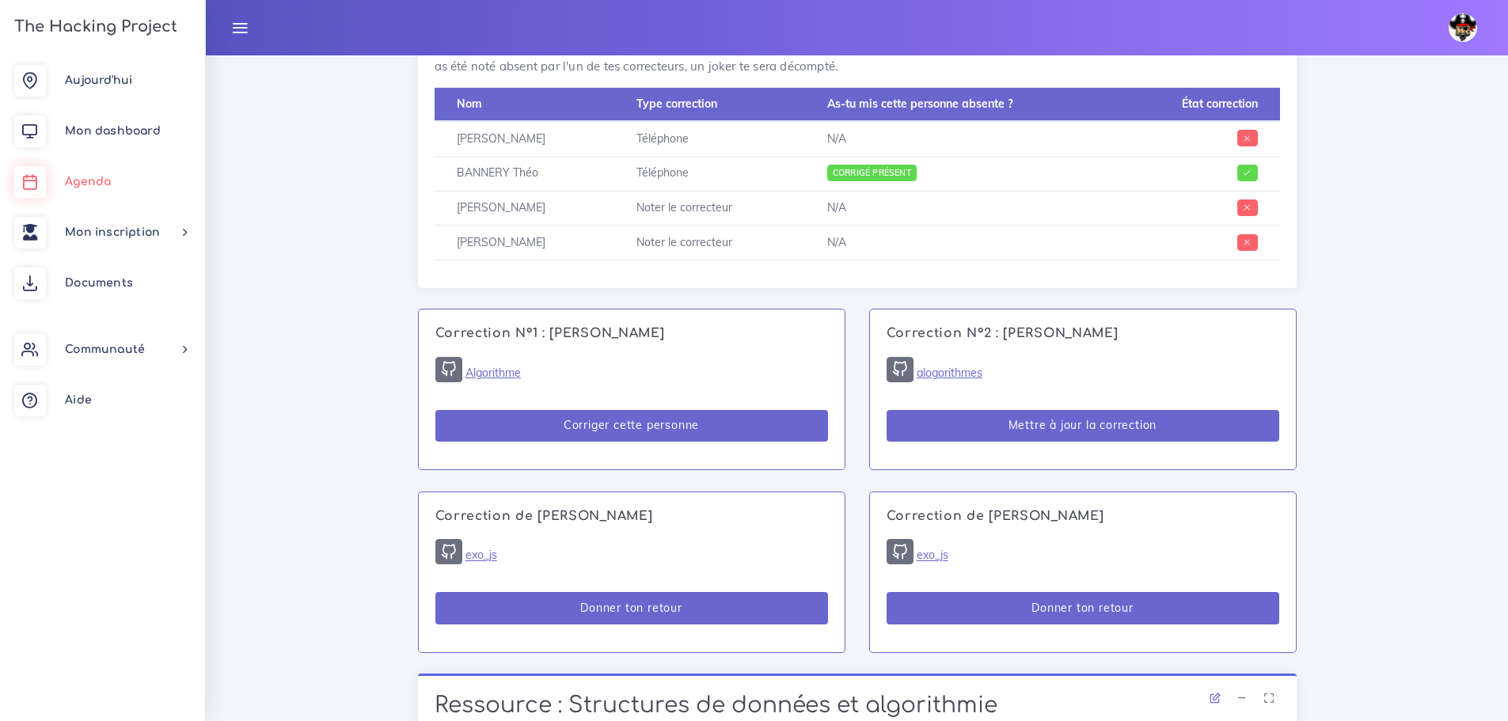
click at [91, 177] on span "Agenda" at bounding box center [88, 182] width 46 height 12
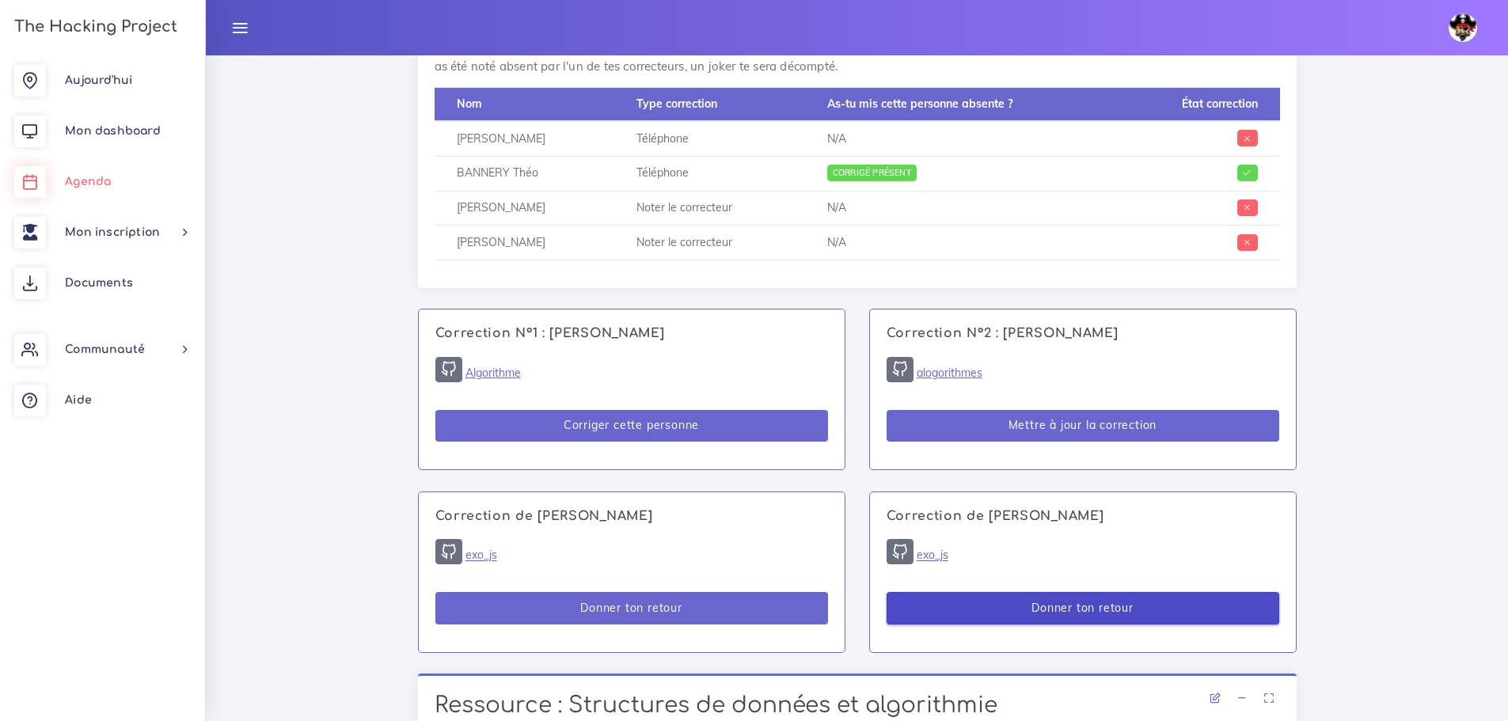
click at [912, 592] on button "Donner ton retour" at bounding box center [1083, 608] width 393 height 32
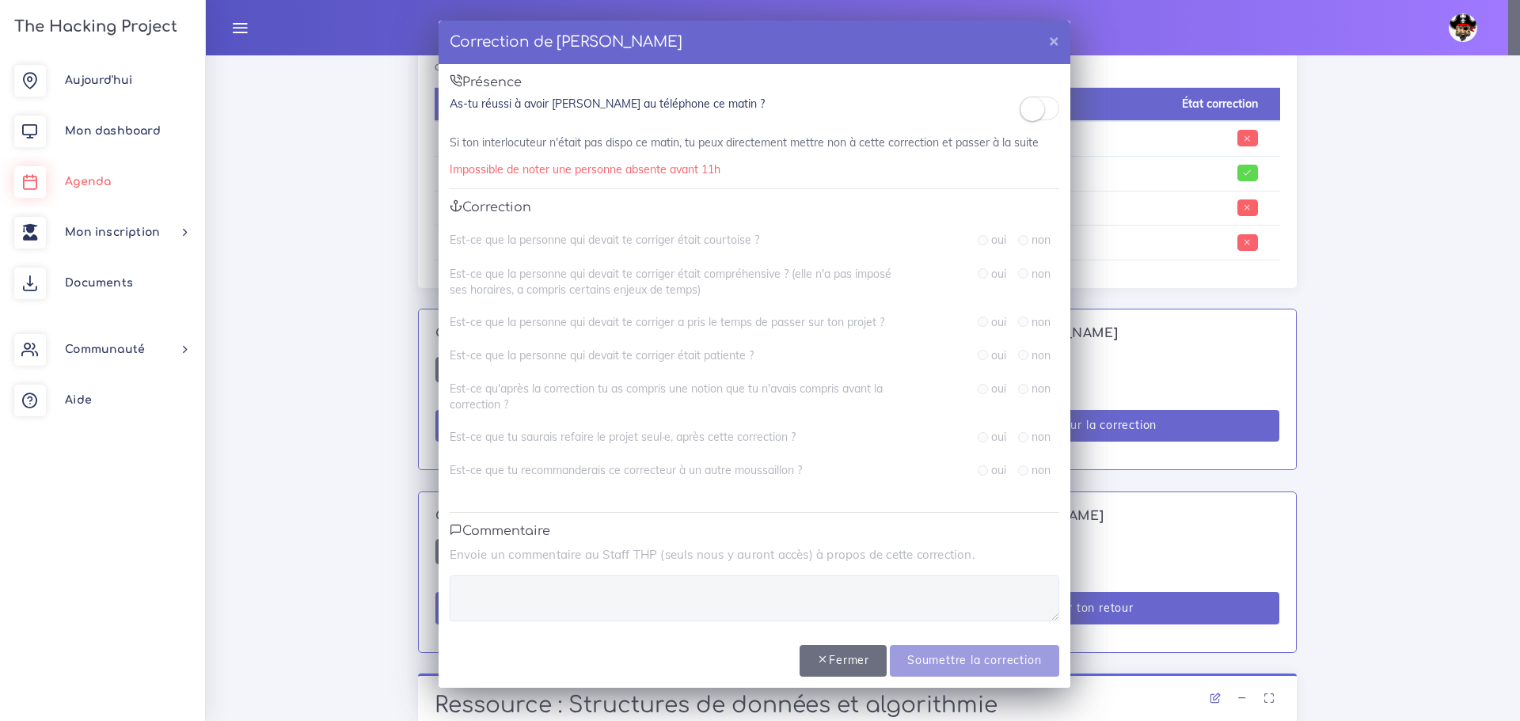
click at [1031, 113] on small at bounding box center [1033, 109] width 24 height 24
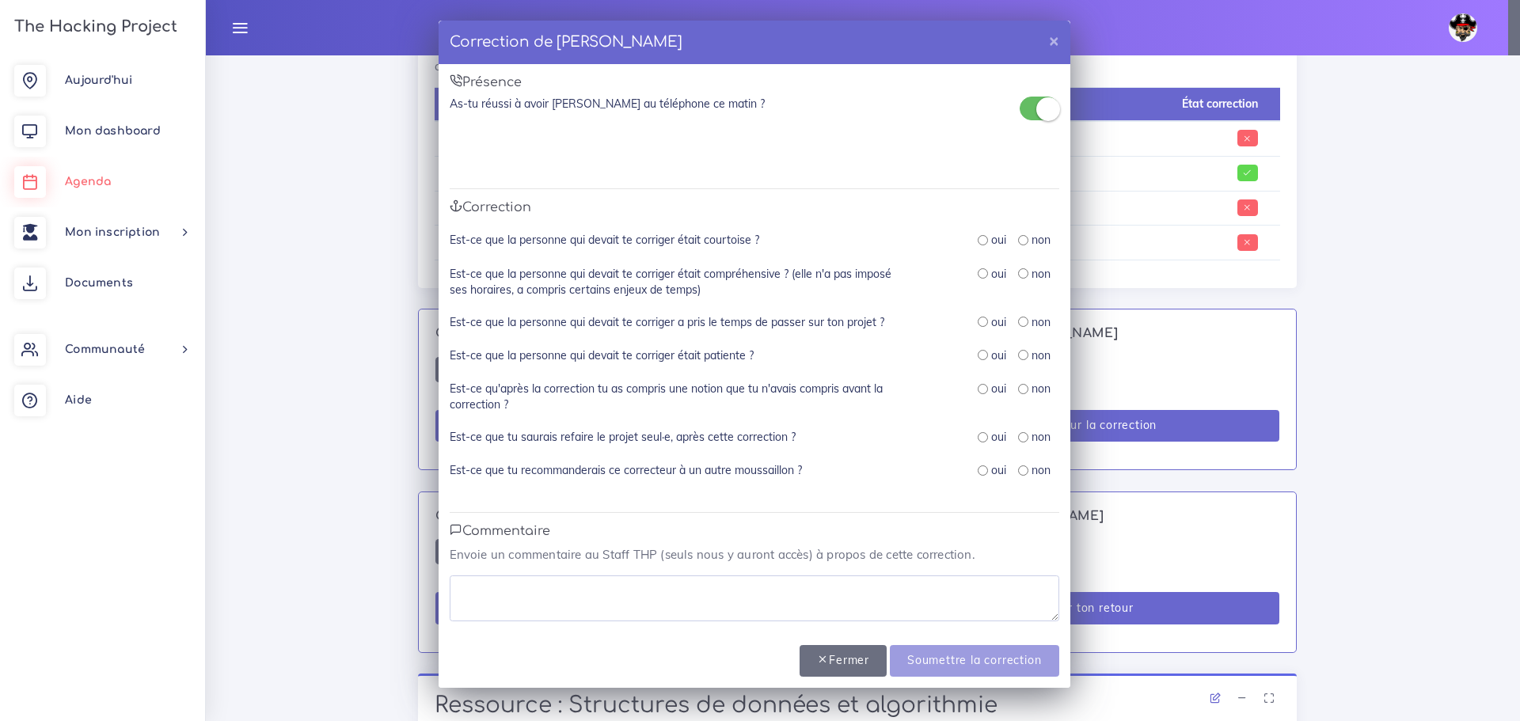
click at [991, 238] on label "oui" at bounding box center [998, 240] width 15 height 16
click at [984, 241] on input "radio" at bounding box center [983, 240] width 10 height 10
radio input "true"
click at [979, 272] on input "radio" at bounding box center [983, 273] width 10 height 10
radio input "true"
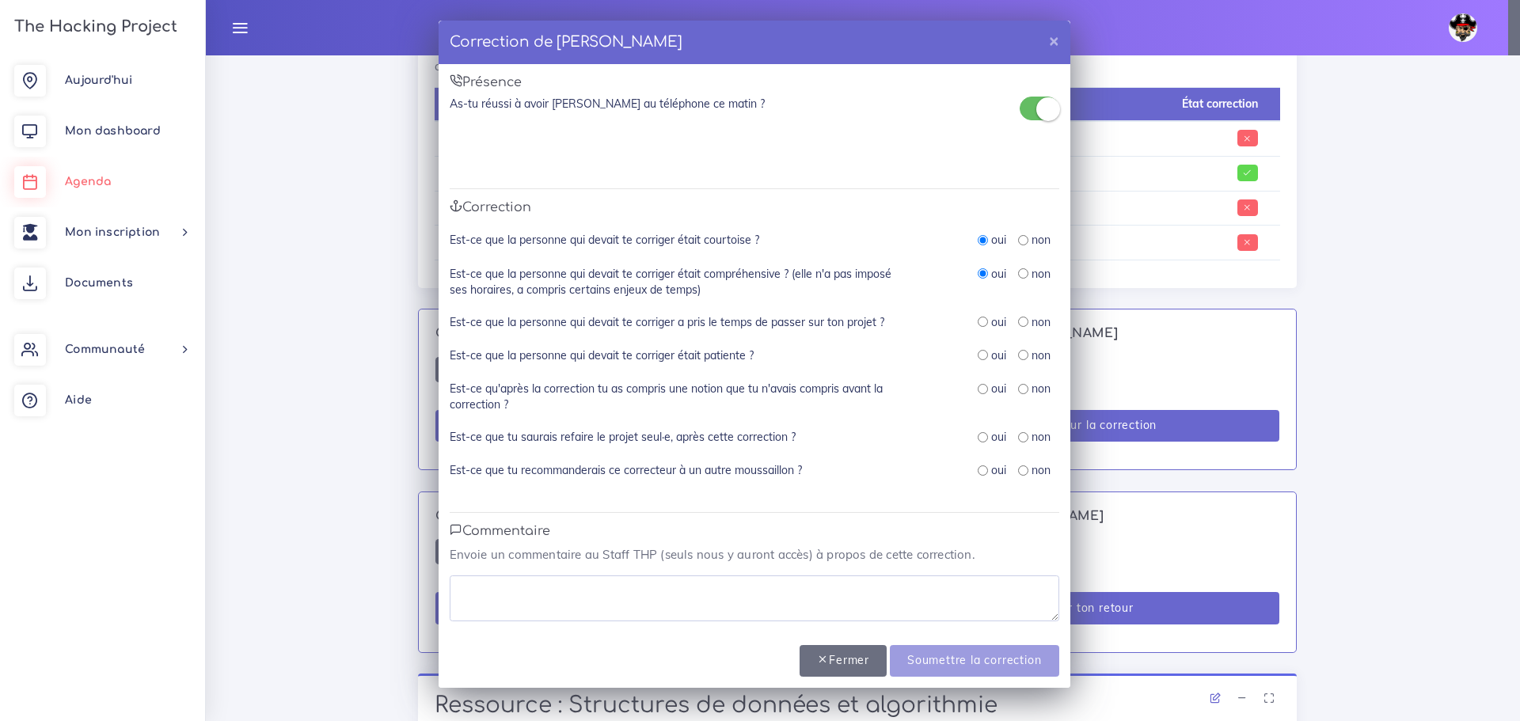
click at [979, 310] on div "Est-ce que la personne qui devait te corriger était compréhensive ? (elle n'a p…" at bounding box center [755, 290] width 610 height 48
click at [983, 325] on input "radio" at bounding box center [983, 322] width 10 height 10
radio input "true"
click at [979, 359] on input "radio" at bounding box center [983, 355] width 10 height 10
radio input "true"
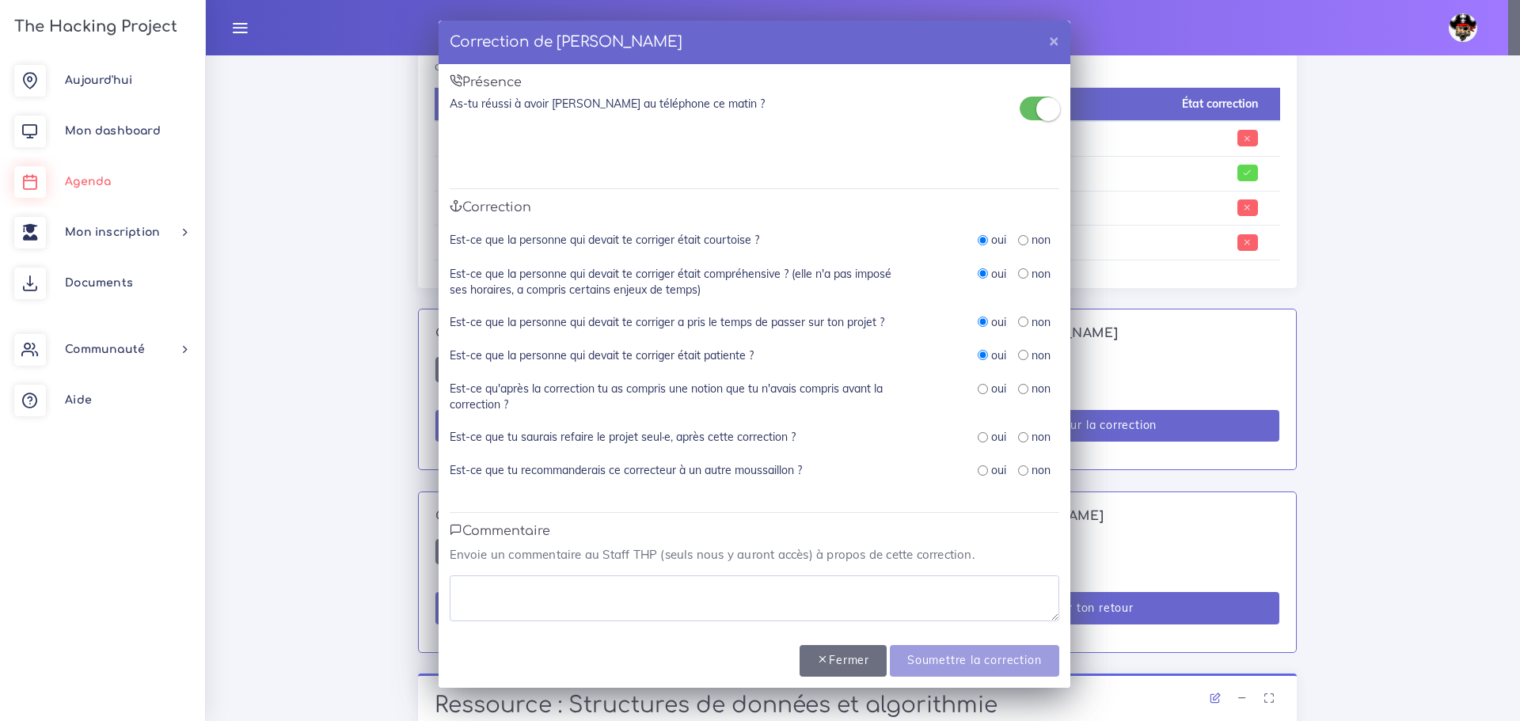
click at [978, 393] on input "radio" at bounding box center [983, 389] width 10 height 10
radio input "true"
click at [976, 439] on div "oui non" at bounding box center [992, 437] width 158 height 17
click at [983, 436] on input "radio" at bounding box center [983, 437] width 10 height 10
radio input "true"
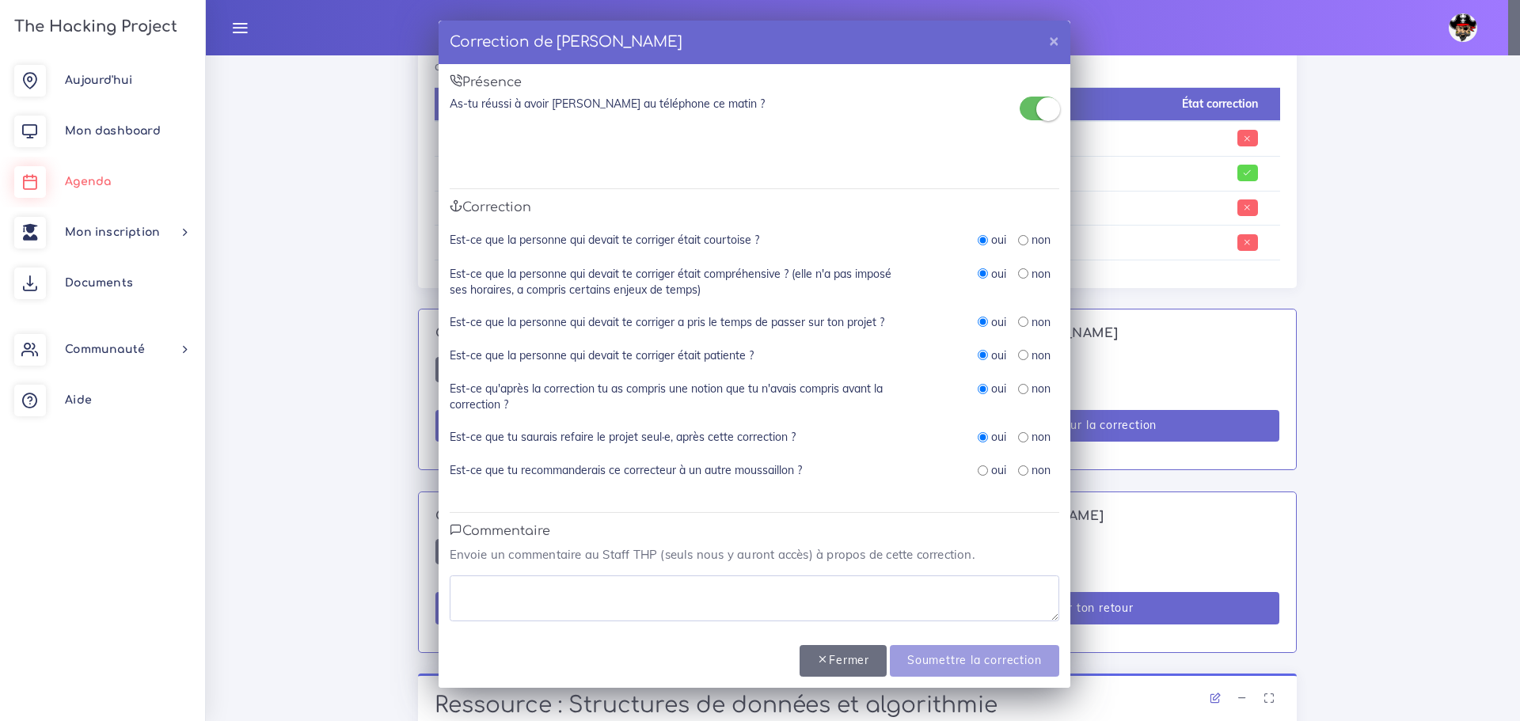
click at [986, 470] on input "radio" at bounding box center [983, 471] width 10 height 10
radio input "true"
click at [665, 591] on textarea at bounding box center [755, 599] width 610 height 46
click at [796, 580] on textarea at bounding box center [755, 599] width 610 height 46
type textarea "Prend bien le temps de comprendre le code"
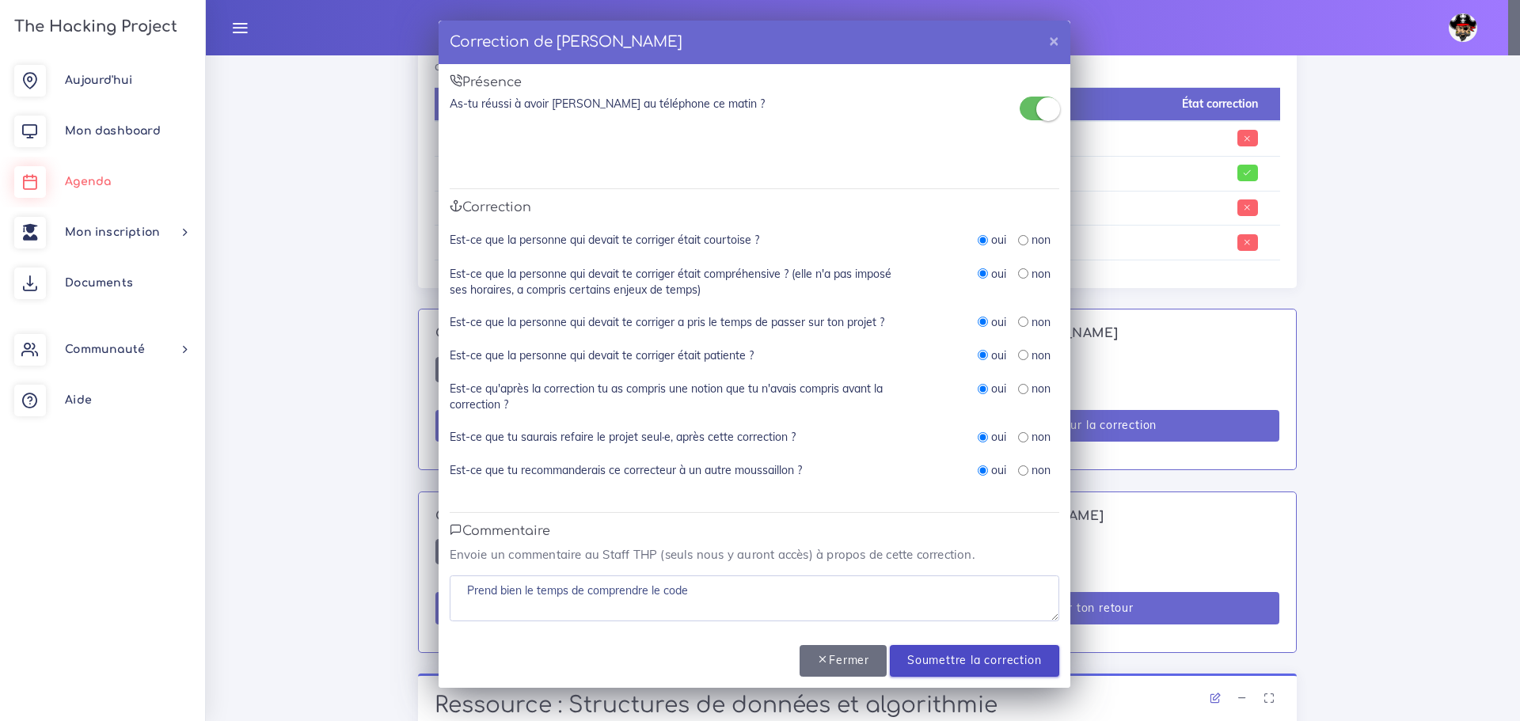
click at [912, 655] on input "Soumettre la correction" at bounding box center [974, 661] width 169 height 32
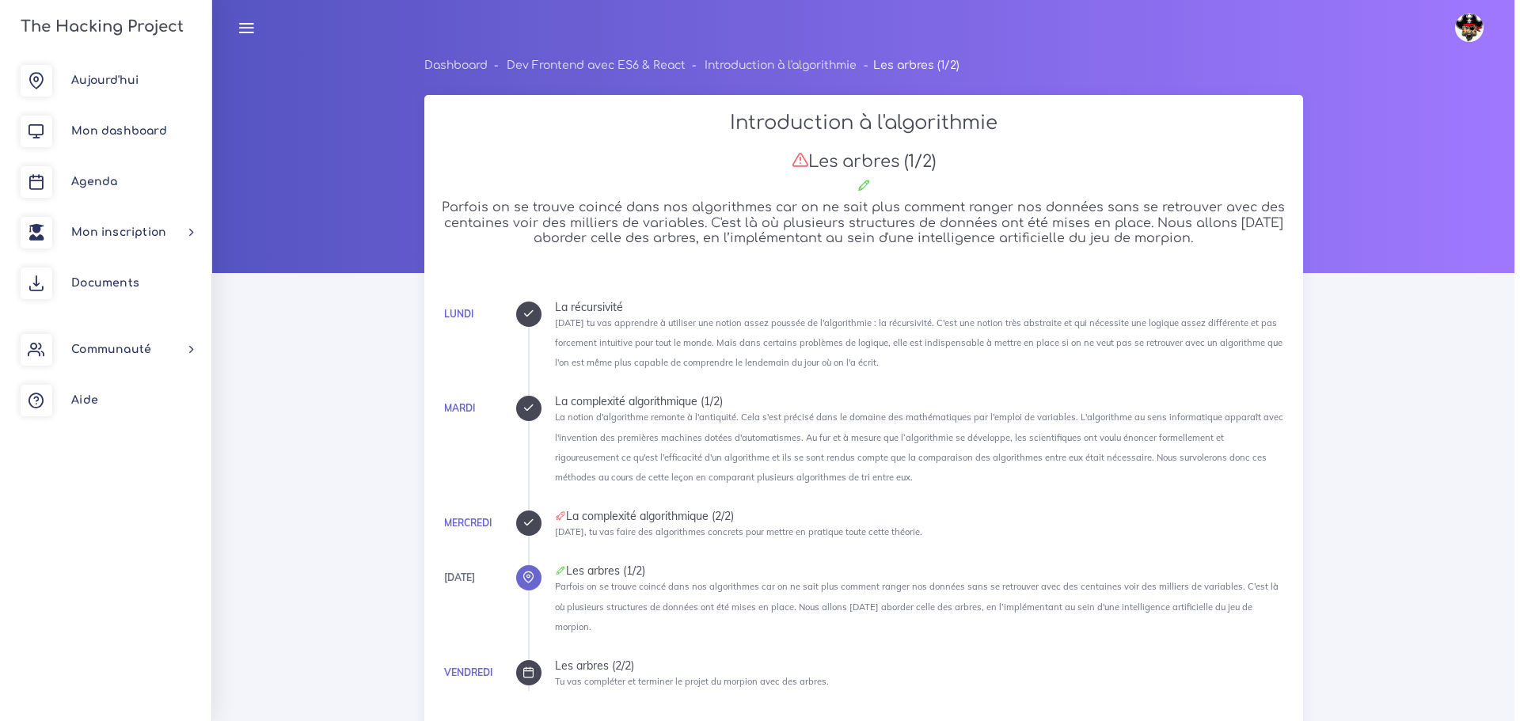
scroll to position [939, 0]
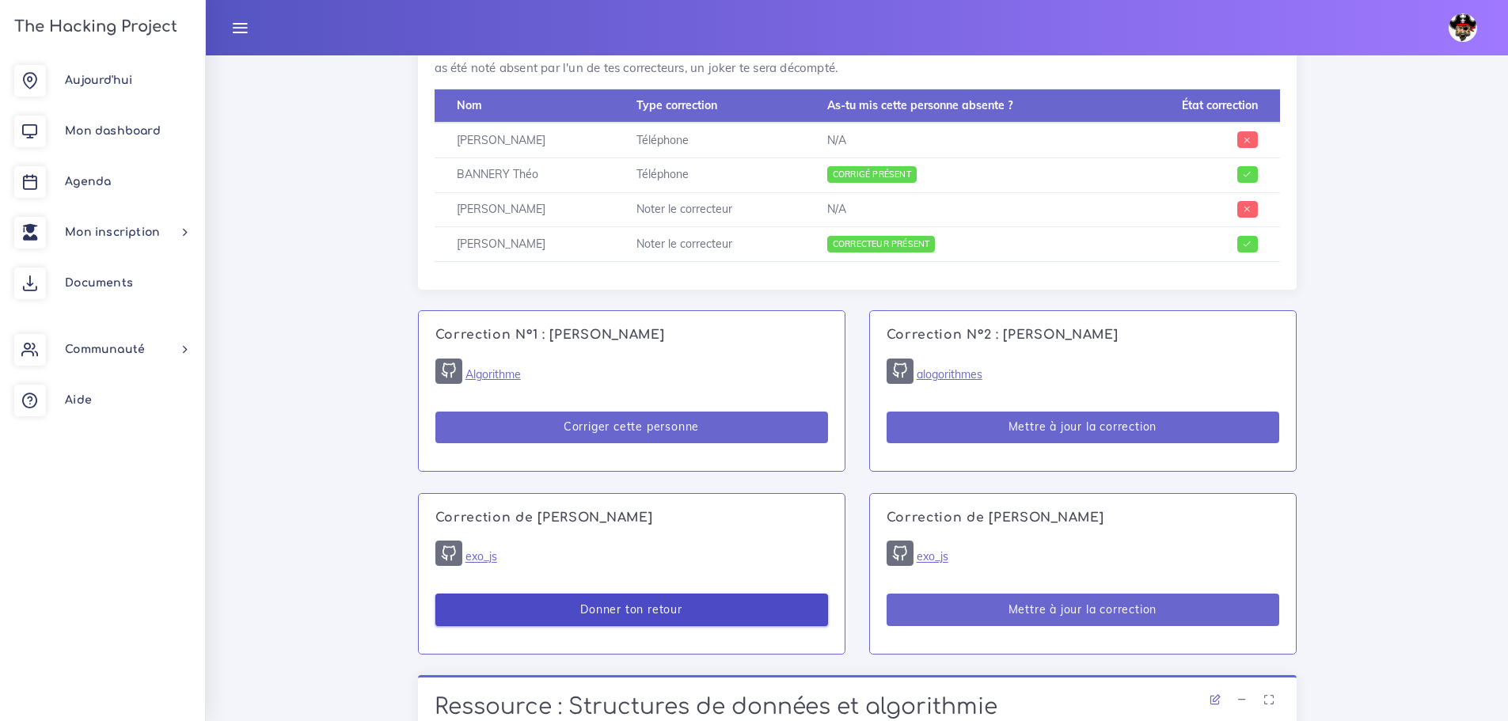
click at [775, 594] on button "Donner ton retour" at bounding box center [632, 610] width 393 height 32
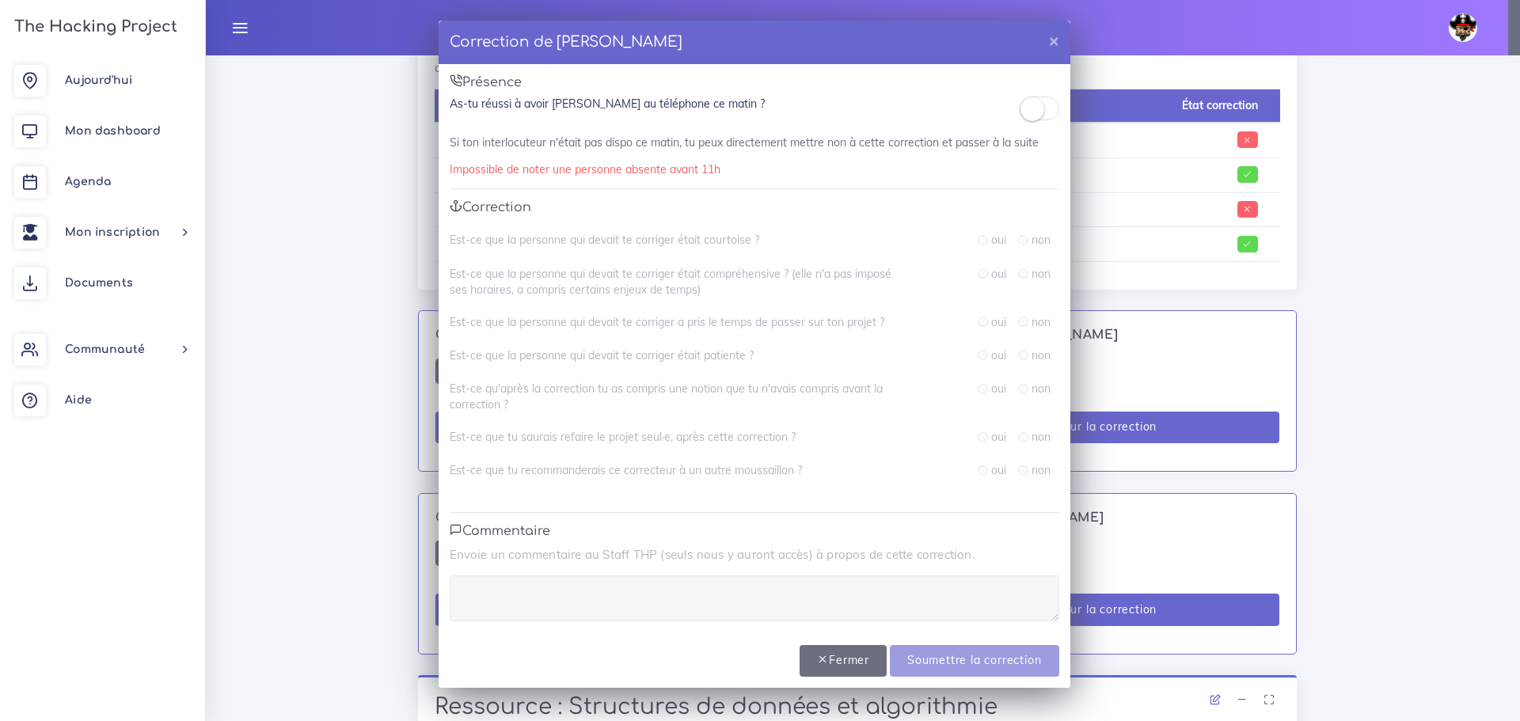
click at [1040, 103] on small at bounding box center [1033, 109] width 24 height 24
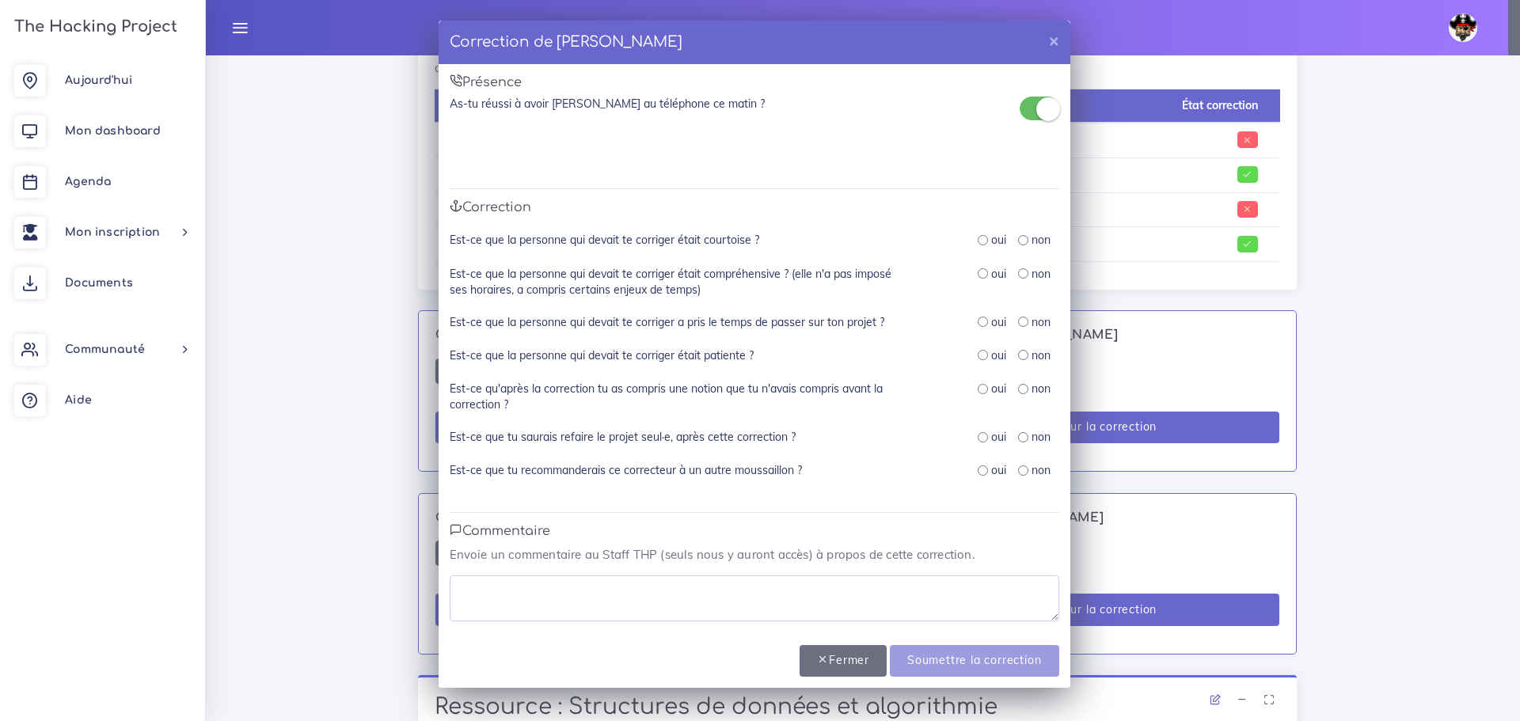
drag, startPoint x: 978, startPoint y: 235, endPoint x: 976, endPoint y: 254, distance: 19.1
click at [978, 235] on input "radio" at bounding box center [983, 240] width 10 height 10
radio input "true"
click at [982, 268] on div "oui" at bounding box center [992, 274] width 29 height 16
click at [983, 269] on input "radio" at bounding box center [983, 273] width 10 height 10
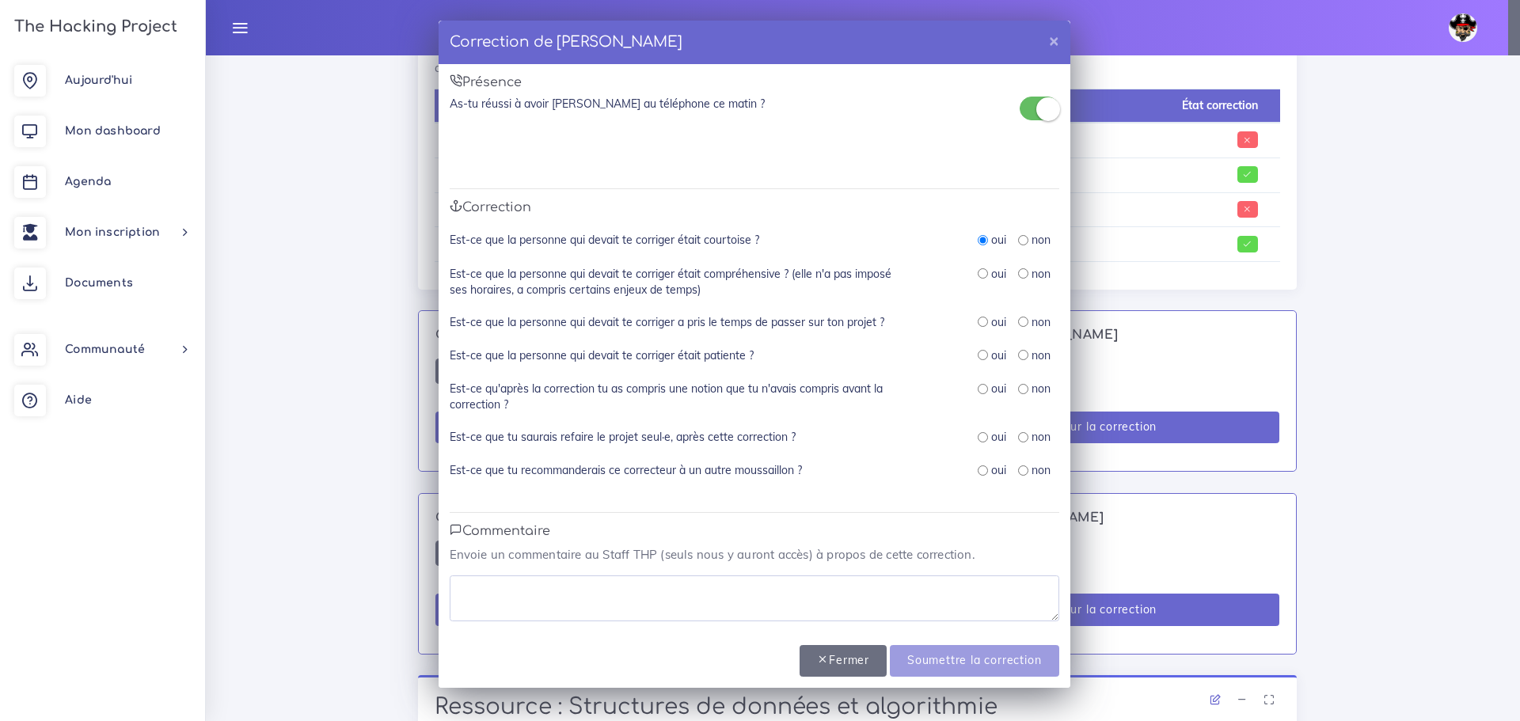
radio input "true"
click at [980, 322] on input "radio" at bounding box center [983, 322] width 10 height 10
radio input "true"
click at [982, 352] on input "radio" at bounding box center [983, 355] width 10 height 10
radio input "true"
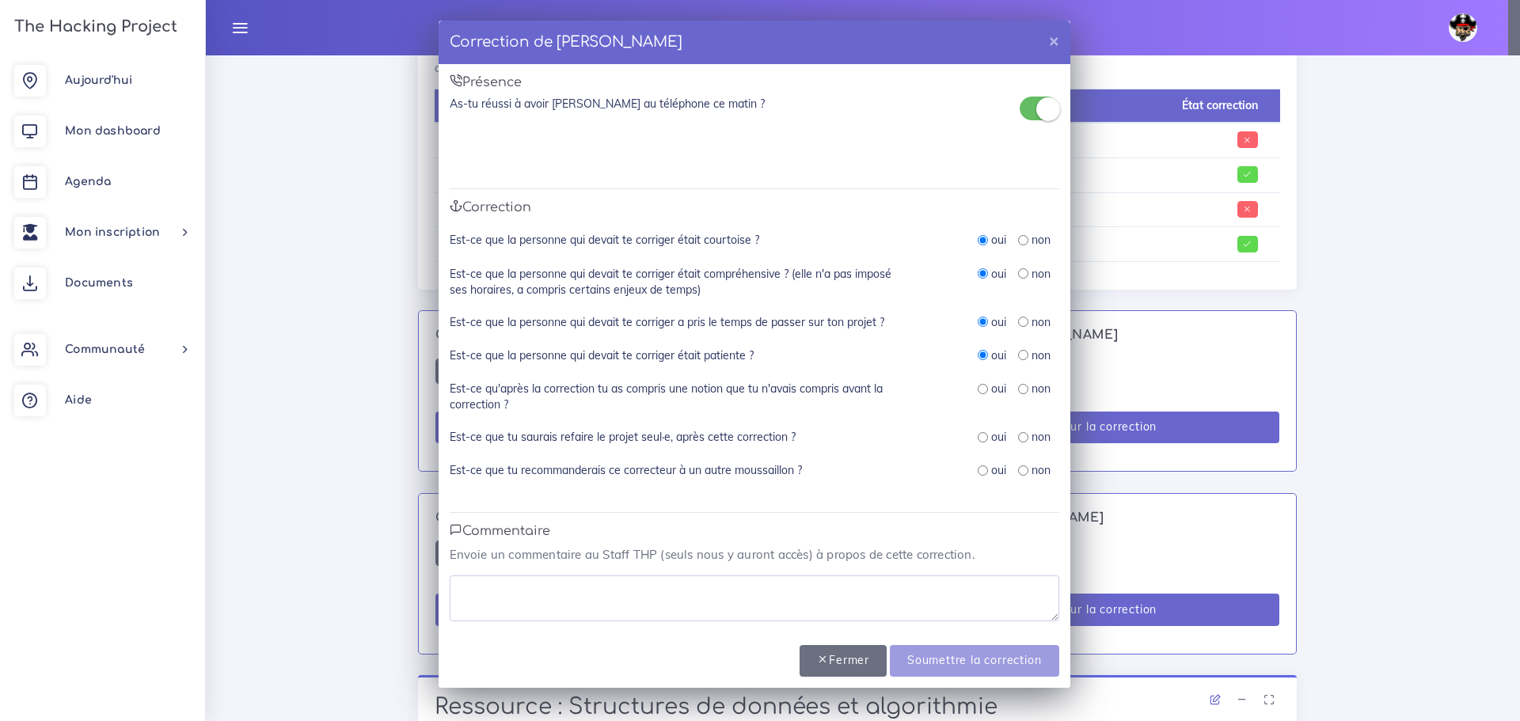
click at [982, 386] on input "radio" at bounding box center [983, 389] width 10 height 10
radio input "true"
drag, startPoint x: 983, startPoint y: 420, endPoint x: 983, endPoint y: 432, distance: 12.7
click at [983, 423] on div "Est-ce qu'après la correction tu as compris une notion que tu n'avais compris a…" at bounding box center [755, 405] width 610 height 48
drag, startPoint x: 983, startPoint y: 436, endPoint x: 981, endPoint y: 452, distance: 16.7
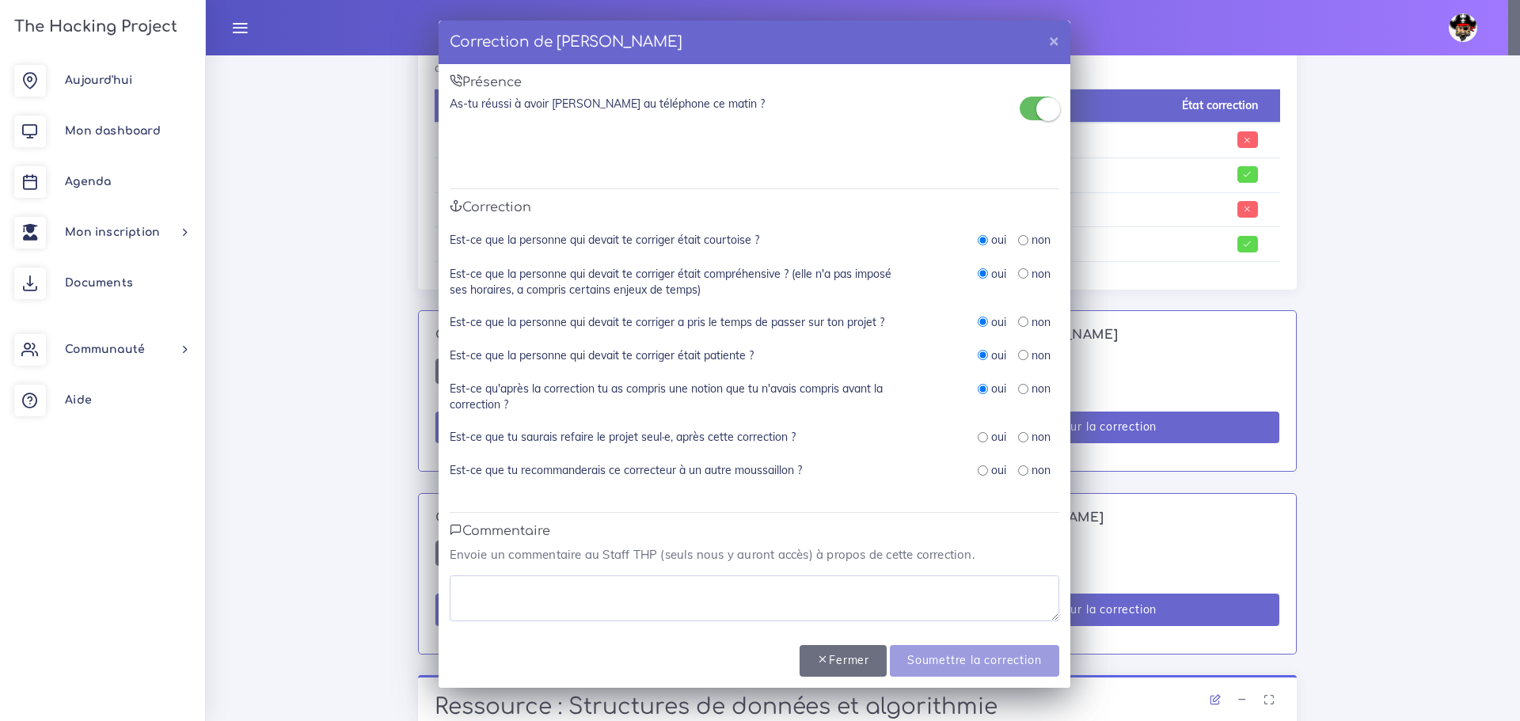
click at [983, 439] on input "radio" at bounding box center [983, 437] width 10 height 10
radio input "true"
click at [981, 470] on input "radio" at bounding box center [983, 471] width 10 height 10
radio input "true"
click at [869, 611] on textarea at bounding box center [755, 599] width 610 height 46
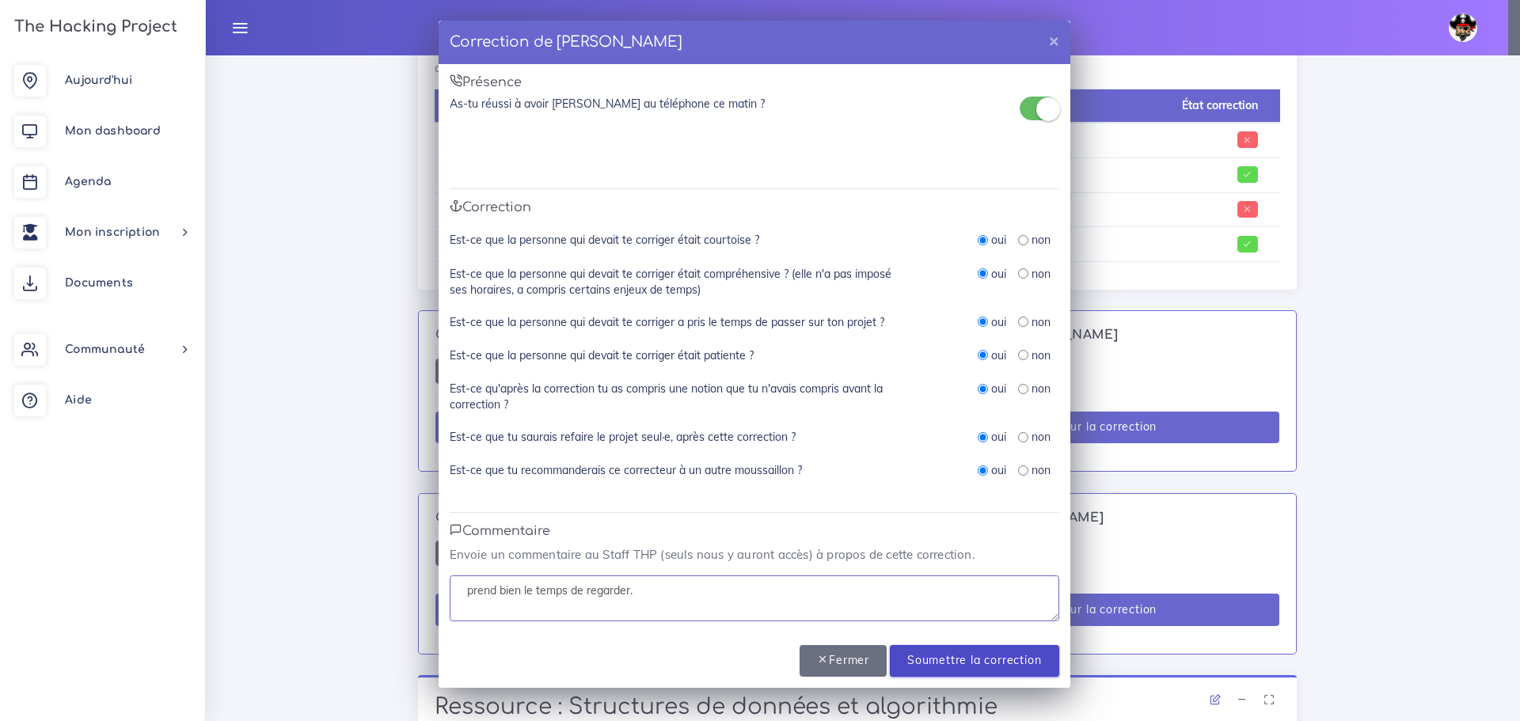
type textarea "prend bien le temps de regarder."
click at [1000, 657] on input "Soumettre la correction" at bounding box center [974, 661] width 169 height 32
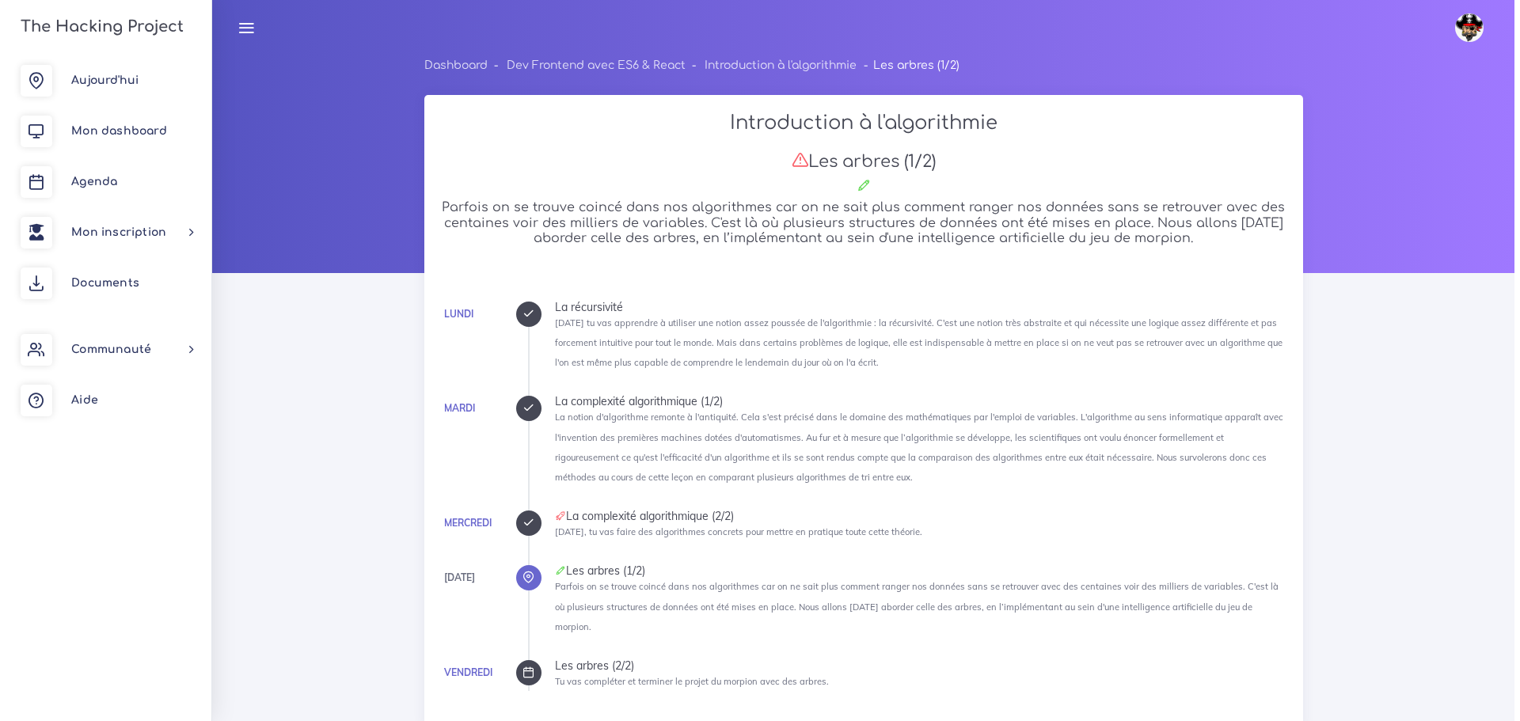
scroll to position [938, 0]
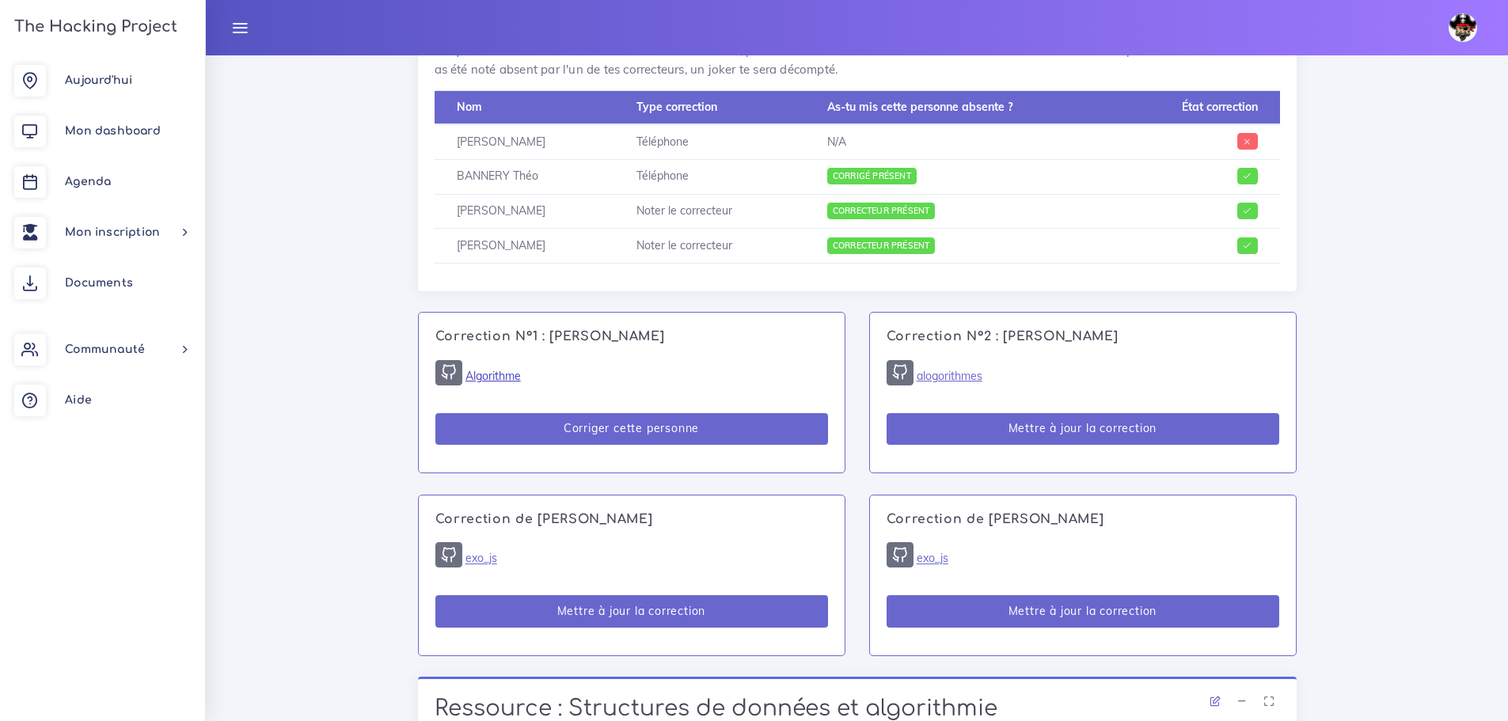
click at [477, 369] on link "Algorithme" at bounding box center [493, 376] width 55 height 14
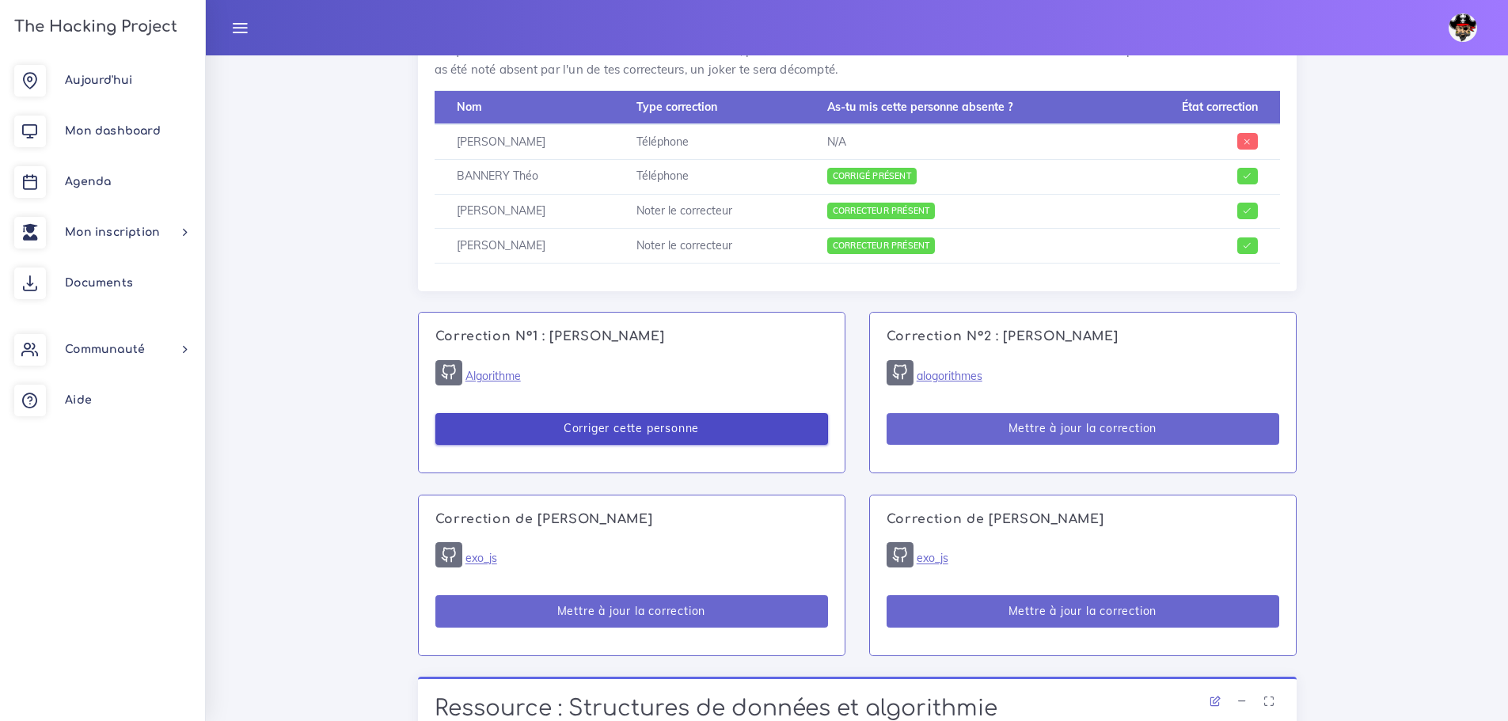
click at [691, 413] on button "Corriger cette personne" at bounding box center [632, 429] width 393 height 32
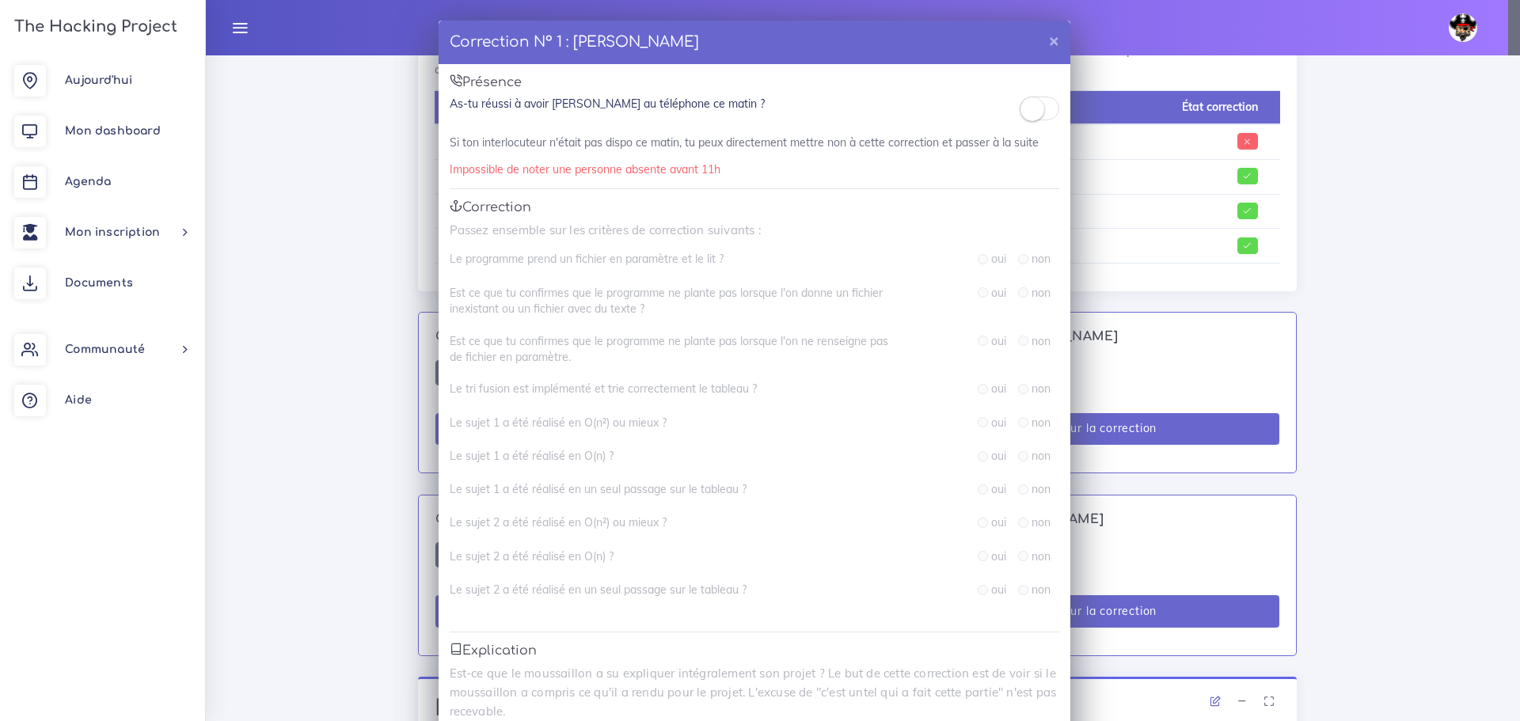
click at [1035, 113] on small at bounding box center [1033, 109] width 24 height 24
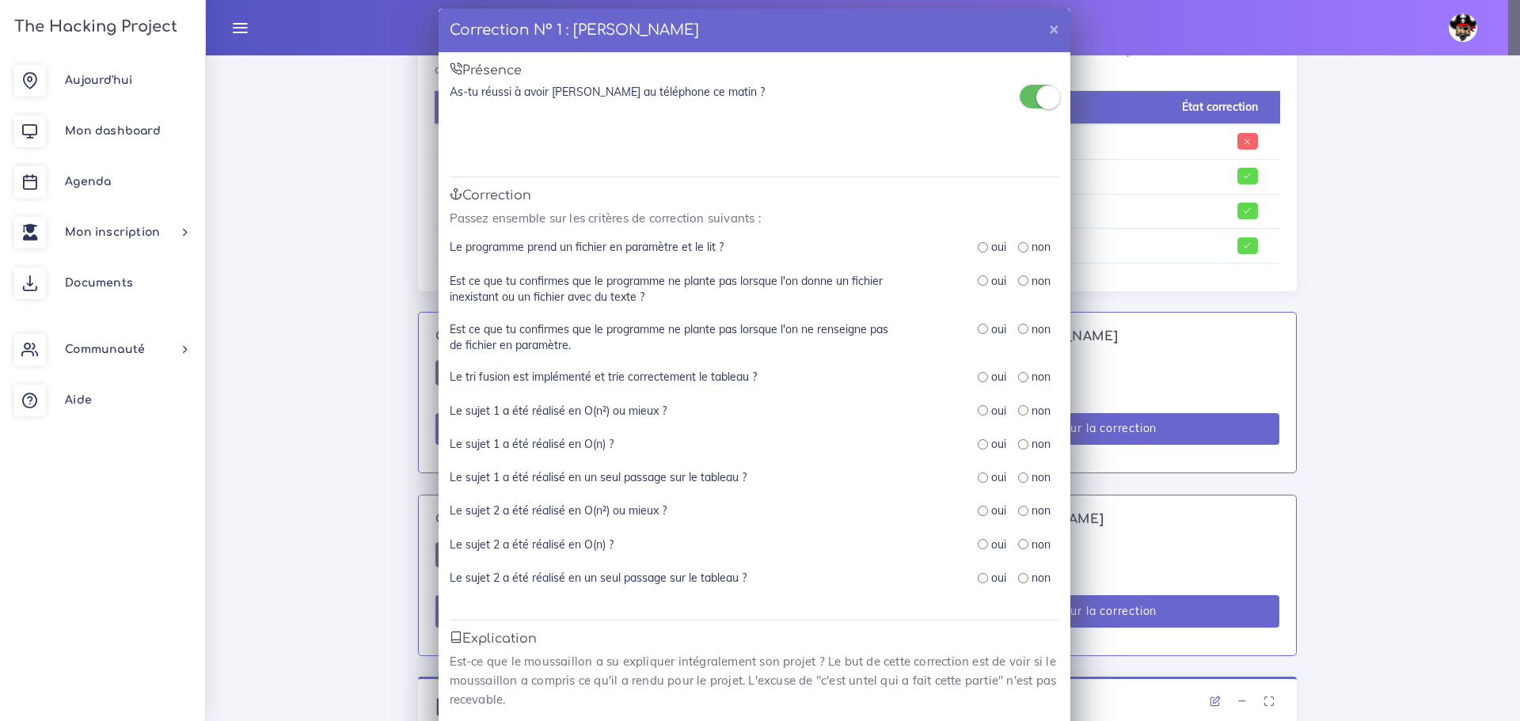
scroll to position [0, 0]
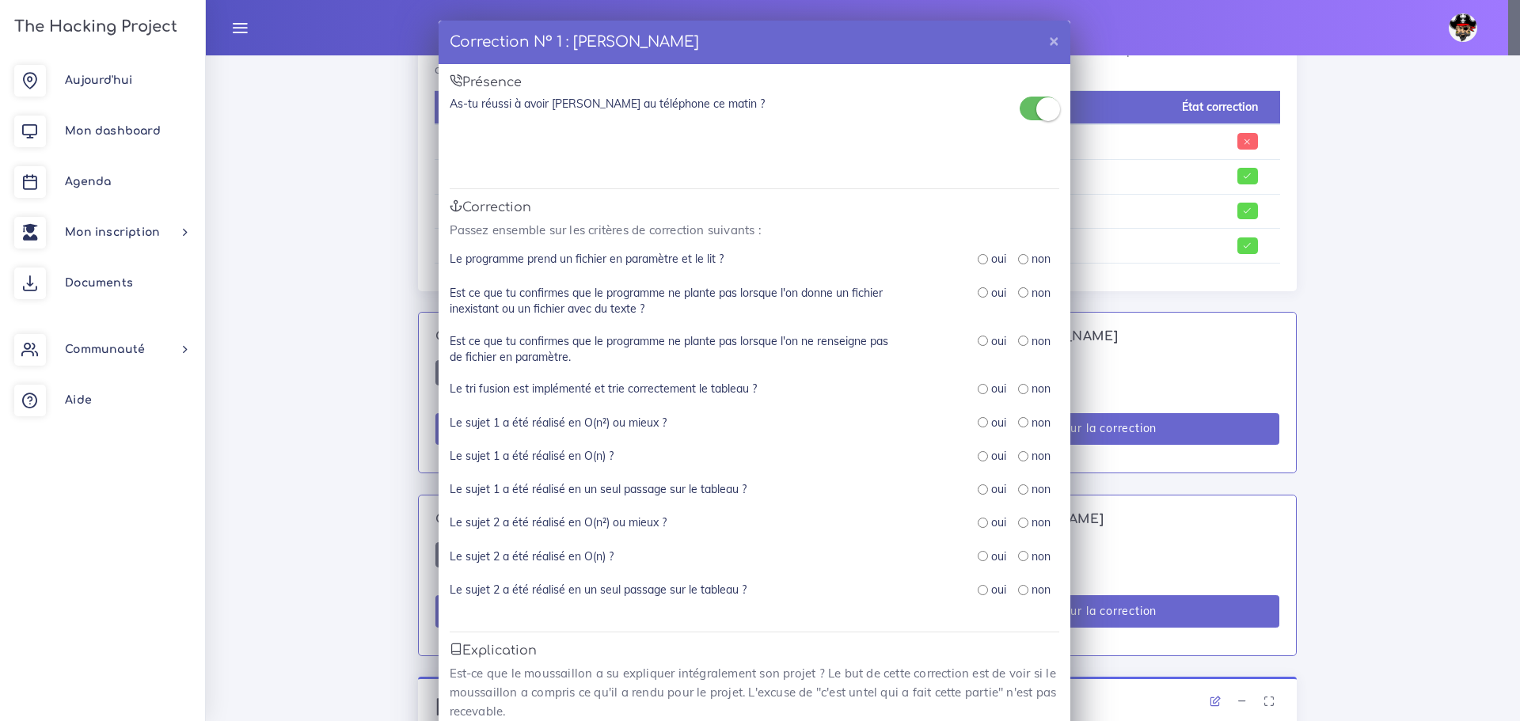
click at [978, 258] on input "radio" at bounding box center [983, 259] width 10 height 10
radio input "true"
click at [978, 295] on input "radio" at bounding box center [983, 292] width 10 height 10
radio input "true"
click at [962, 340] on div "oui non" at bounding box center [992, 349] width 158 height 32
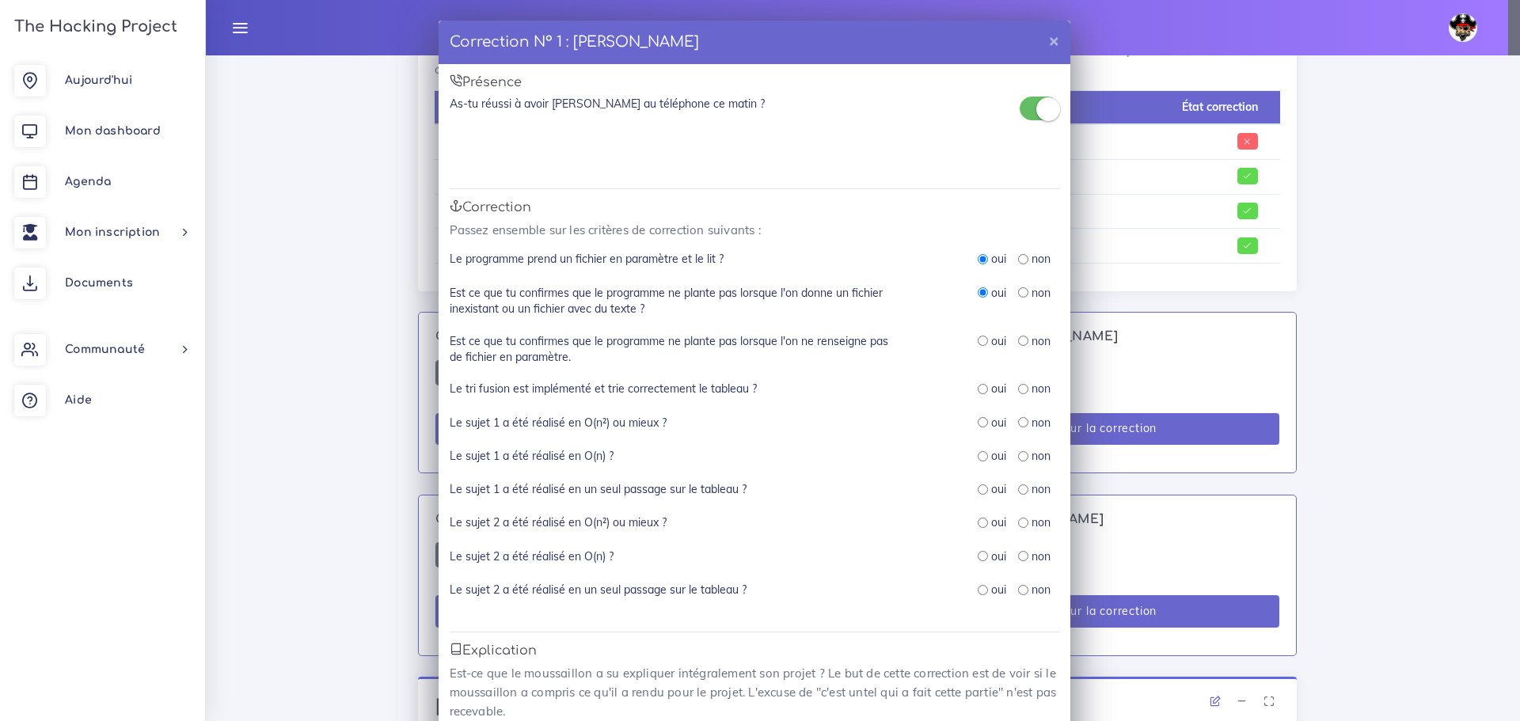
click at [978, 341] on input "radio" at bounding box center [983, 341] width 10 height 10
radio input "true"
click at [981, 390] on input "radio" at bounding box center [983, 389] width 10 height 10
radio input "true"
click at [979, 422] on input "radio" at bounding box center [983, 422] width 10 height 10
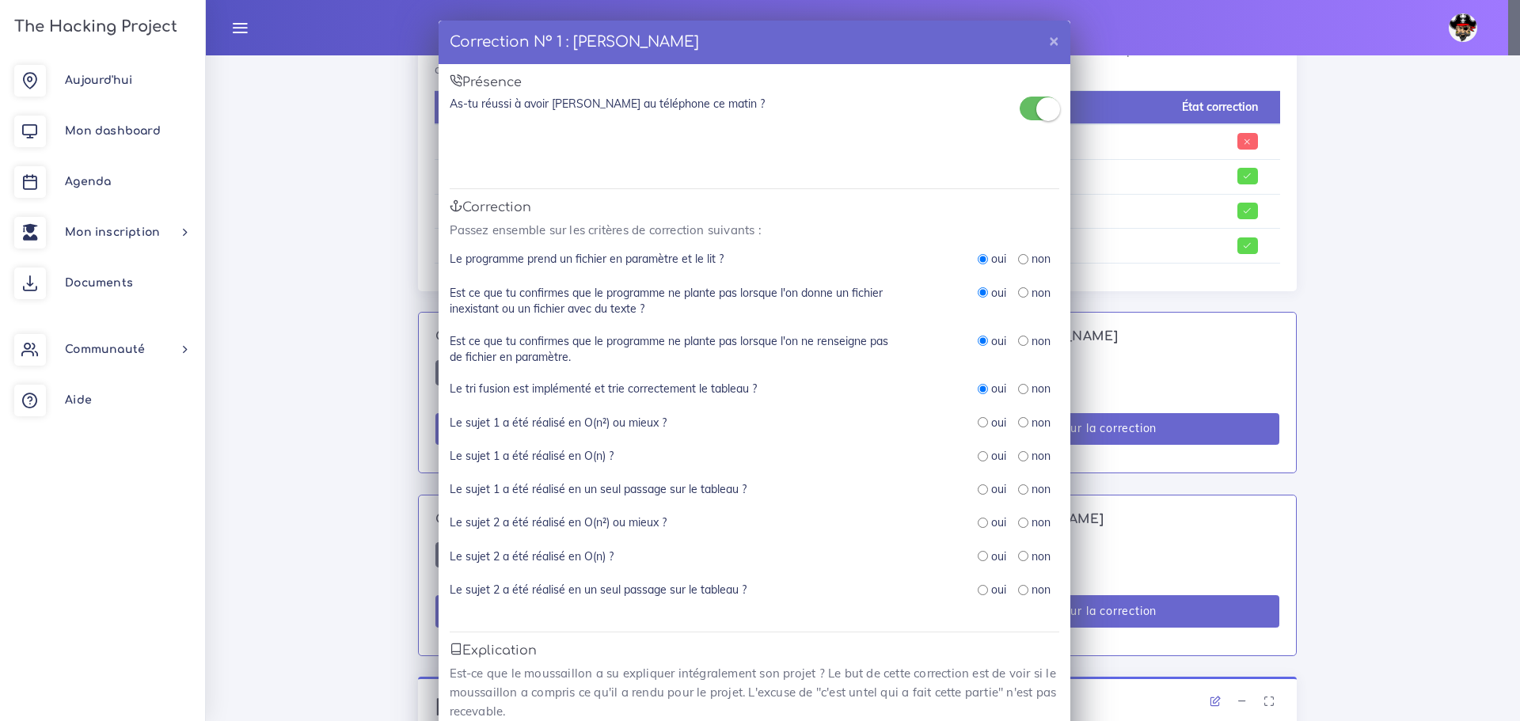
radio input "true"
click at [1018, 456] on input "radio" at bounding box center [1023, 456] width 10 height 10
radio input "true"
click at [1018, 492] on input "radio" at bounding box center [1023, 490] width 10 height 10
radio input "true"
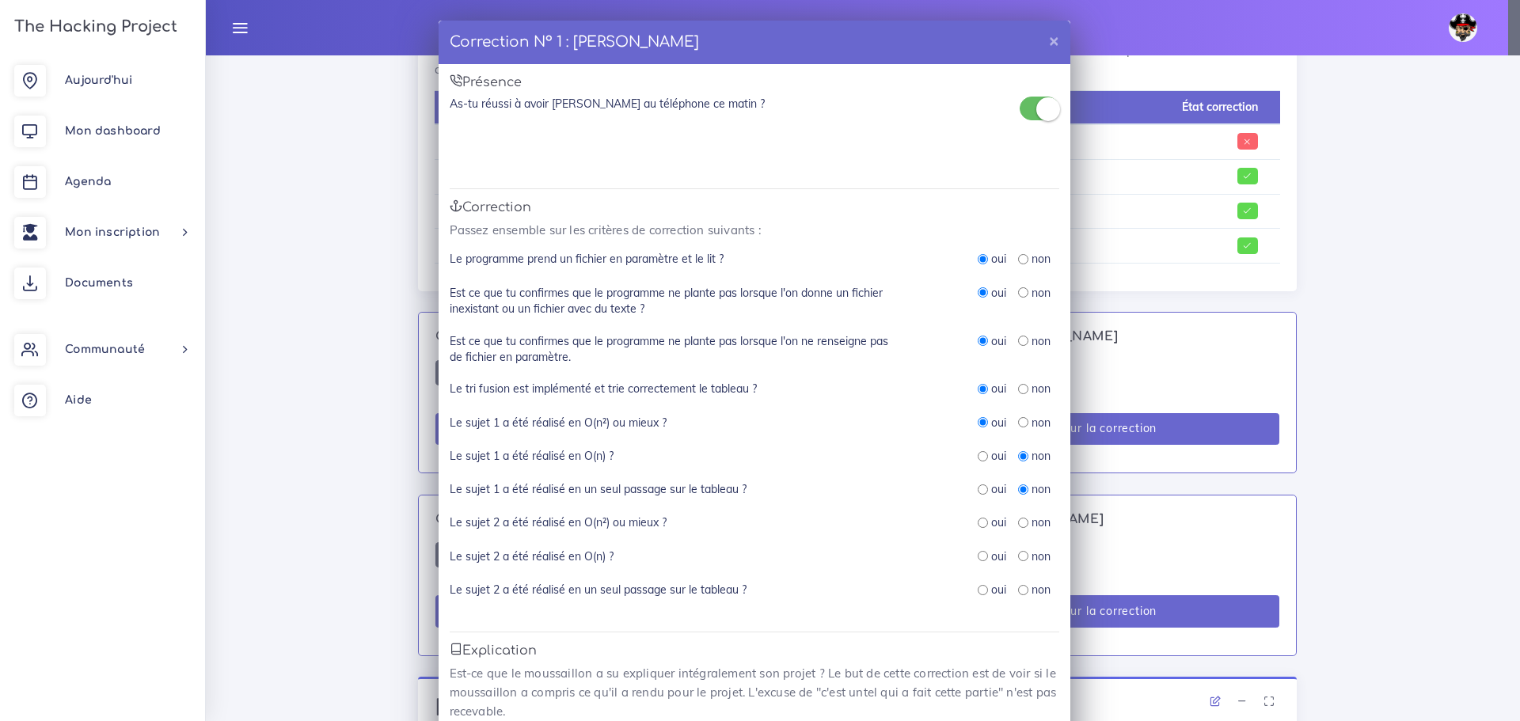
click at [980, 524] on input "radio" at bounding box center [983, 523] width 10 height 10
radio input "true"
click at [1018, 557] on input "radio" at bounding box center [1023, 556] width 10 height 10
radio input "true"
click at [1018, 592] on input "radio" at bounding box center [1023, 590] width 10 height 10
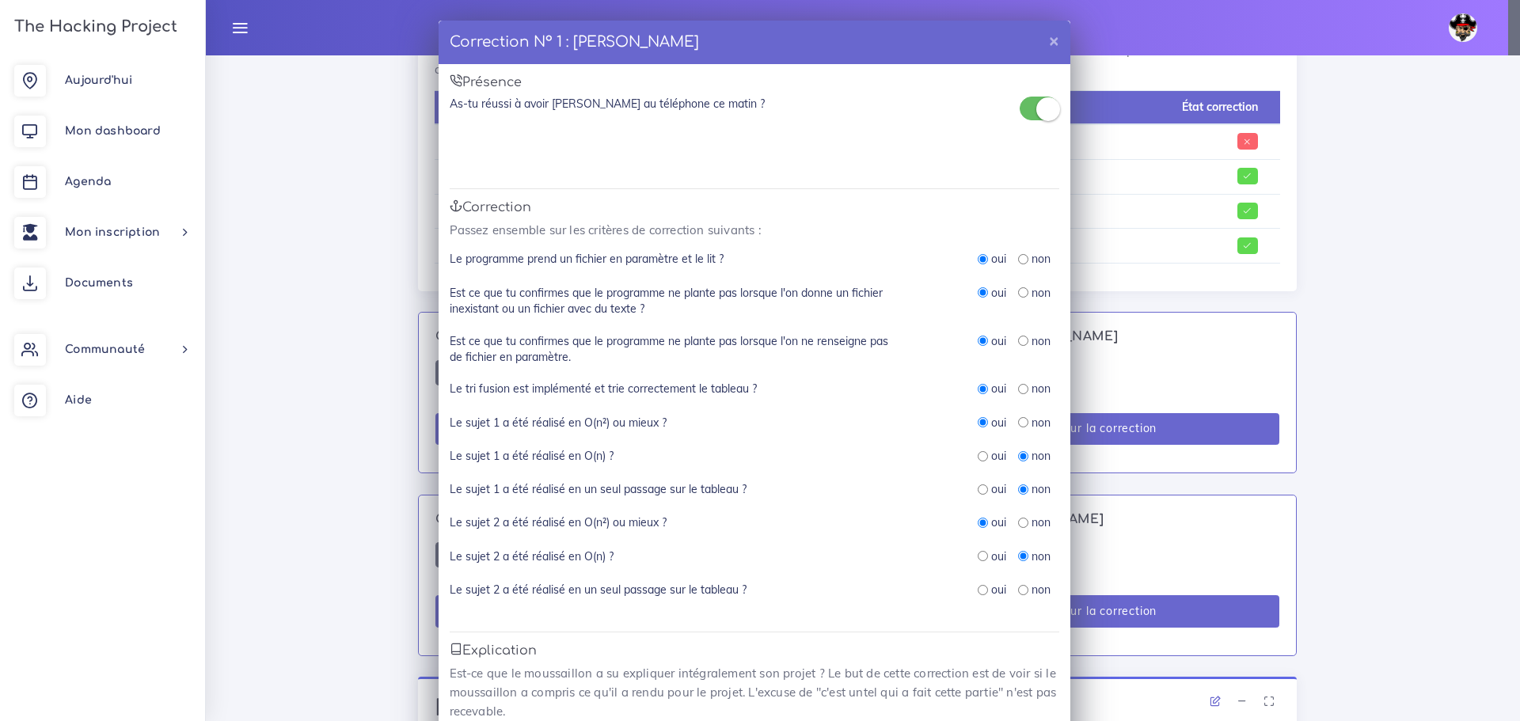
radio input "true"
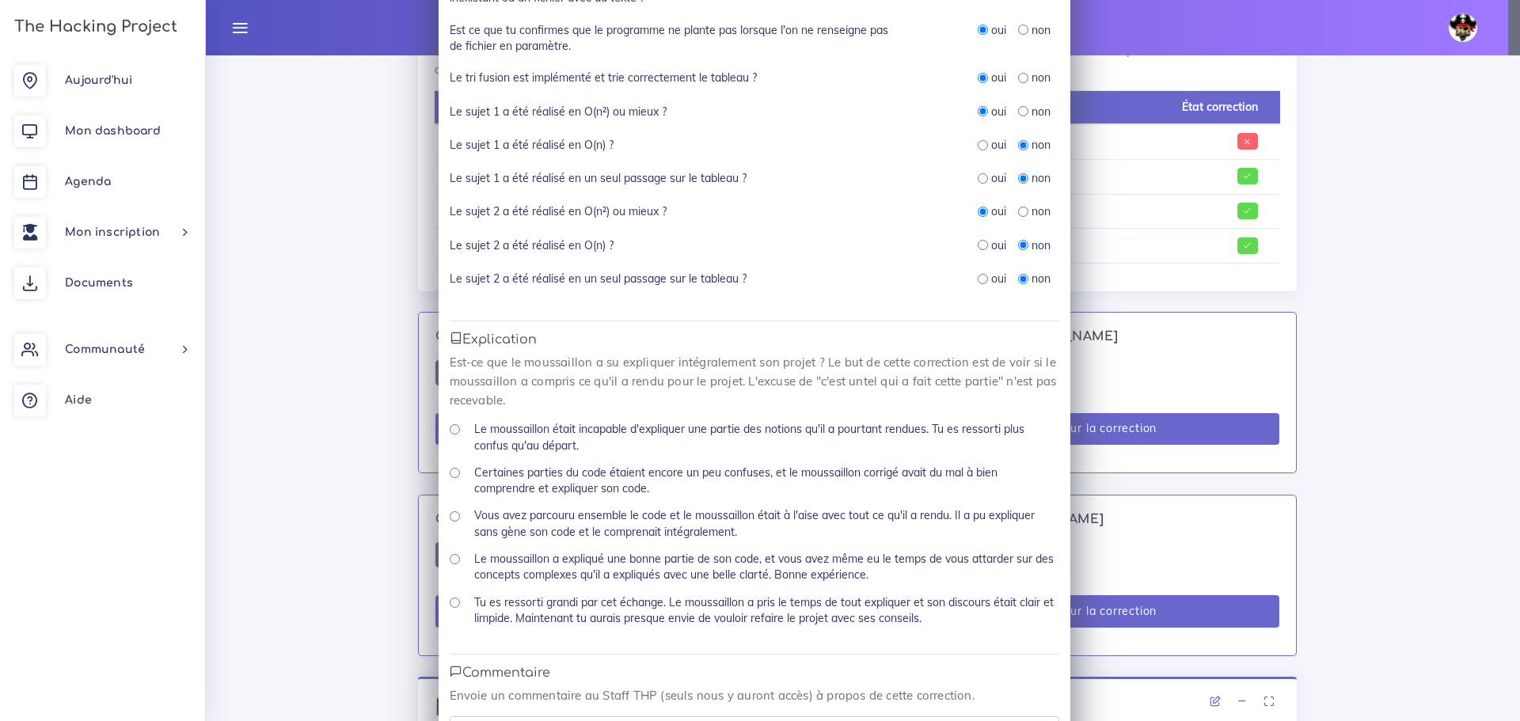
scroll to position [396, 0]
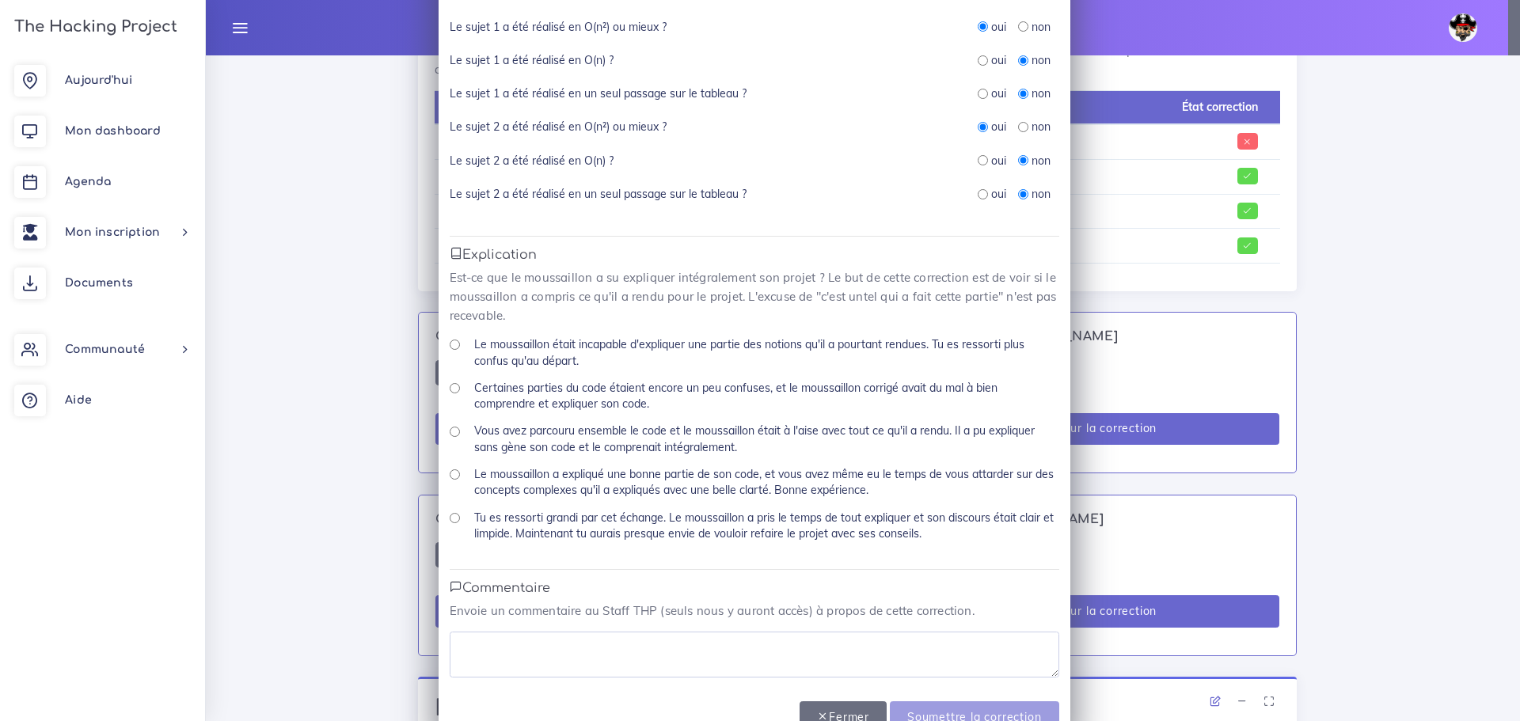
click at [450, 432] on input "Vous avez parcouru ensemble le code et le moussaillon était à l'aise avec tout …" at bounding box center [455, 432] width 10 height 10
radio input "true"
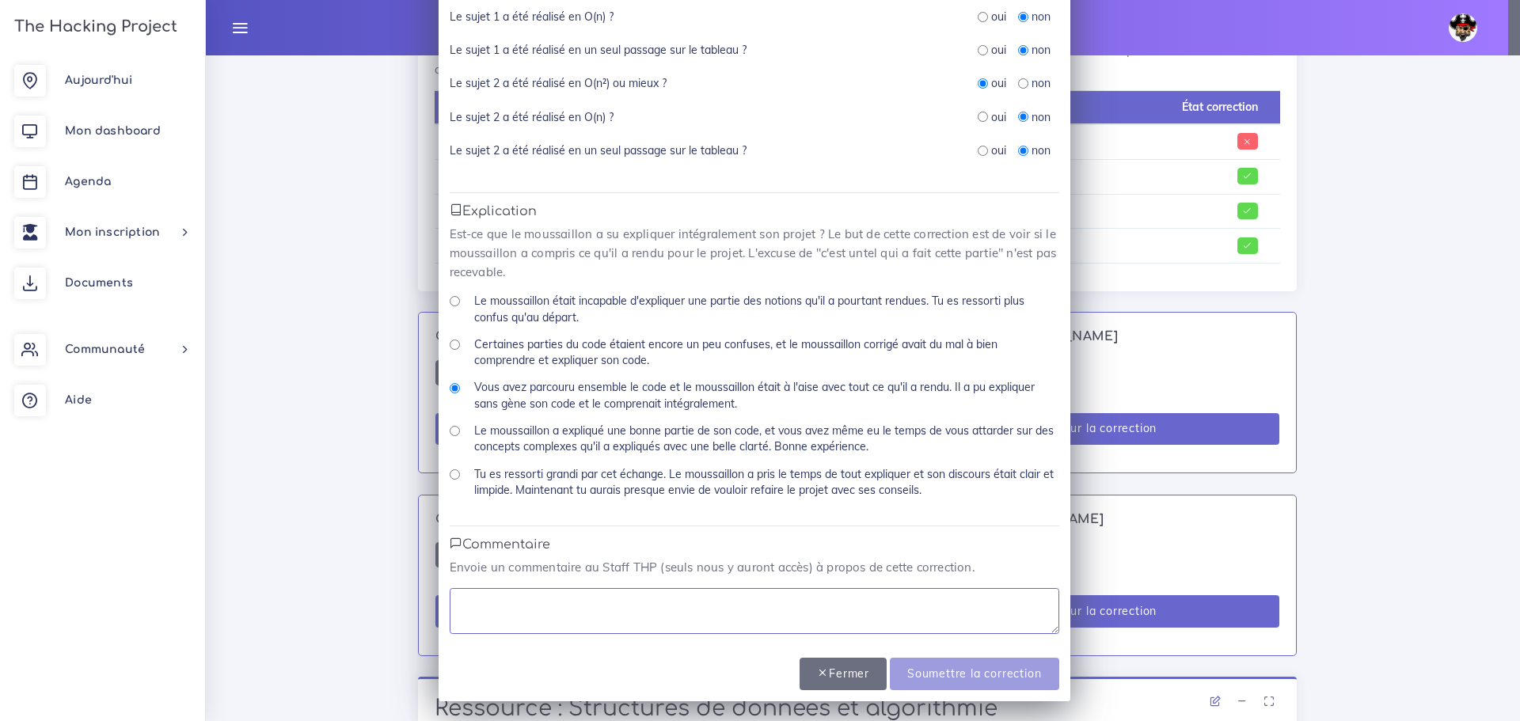
click at [574, 593] on textarea at bounding box center [755, 611] width 610 height 46
click at [640, 603] on textarea "n'a pas fait tous les exercices mais a compris en globalité." at bounding box center [755, 611] width 610 height 46
type textarea "n'a pas fait tous les exercices mais a compris en globalité."
click at [774, 602] on textarea "n'a pas fait tous les exercices mais a compris en globalité." at bounding box center [755, 611] width 610 height 46
click at [938, 668] on input "Soumettre la correction" at bounding box center [974, 674] width 169 height 32
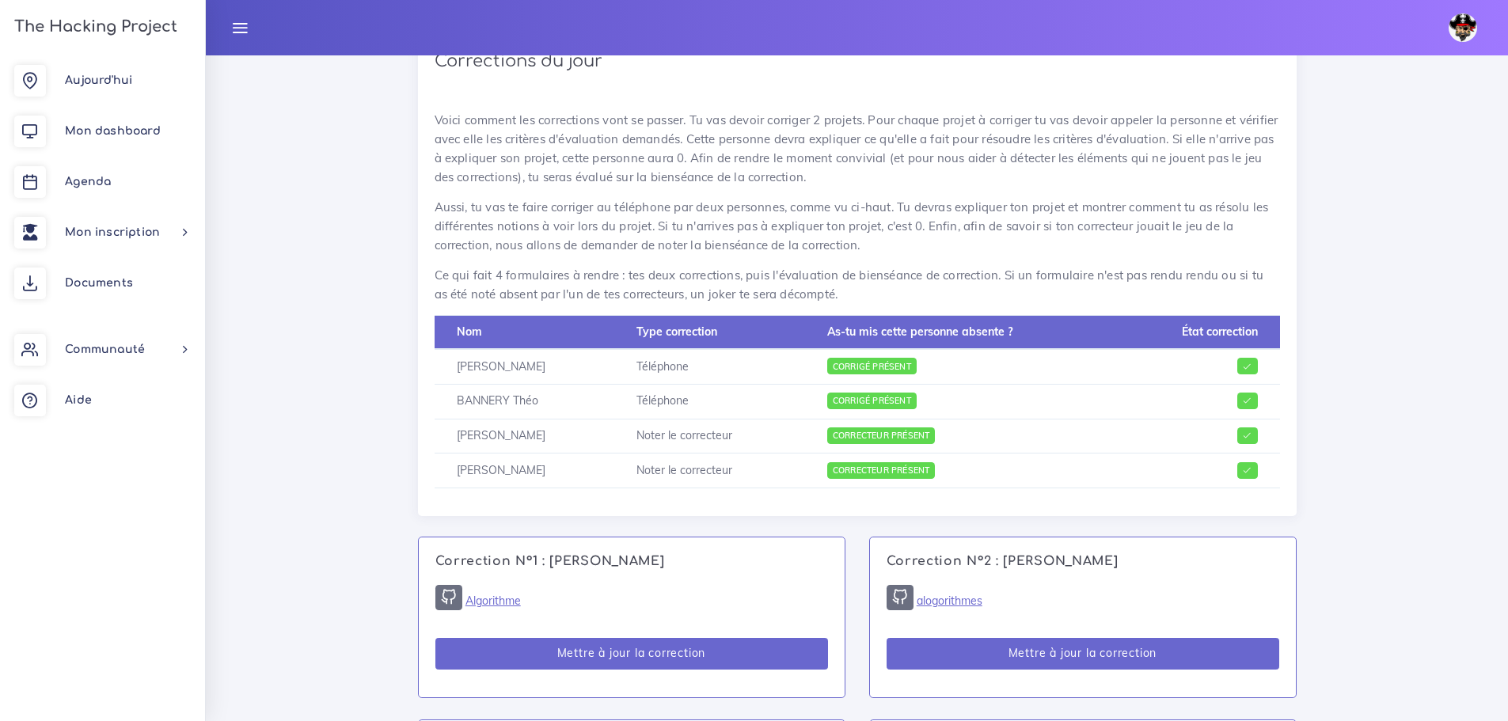
scroll to position [792, 0]
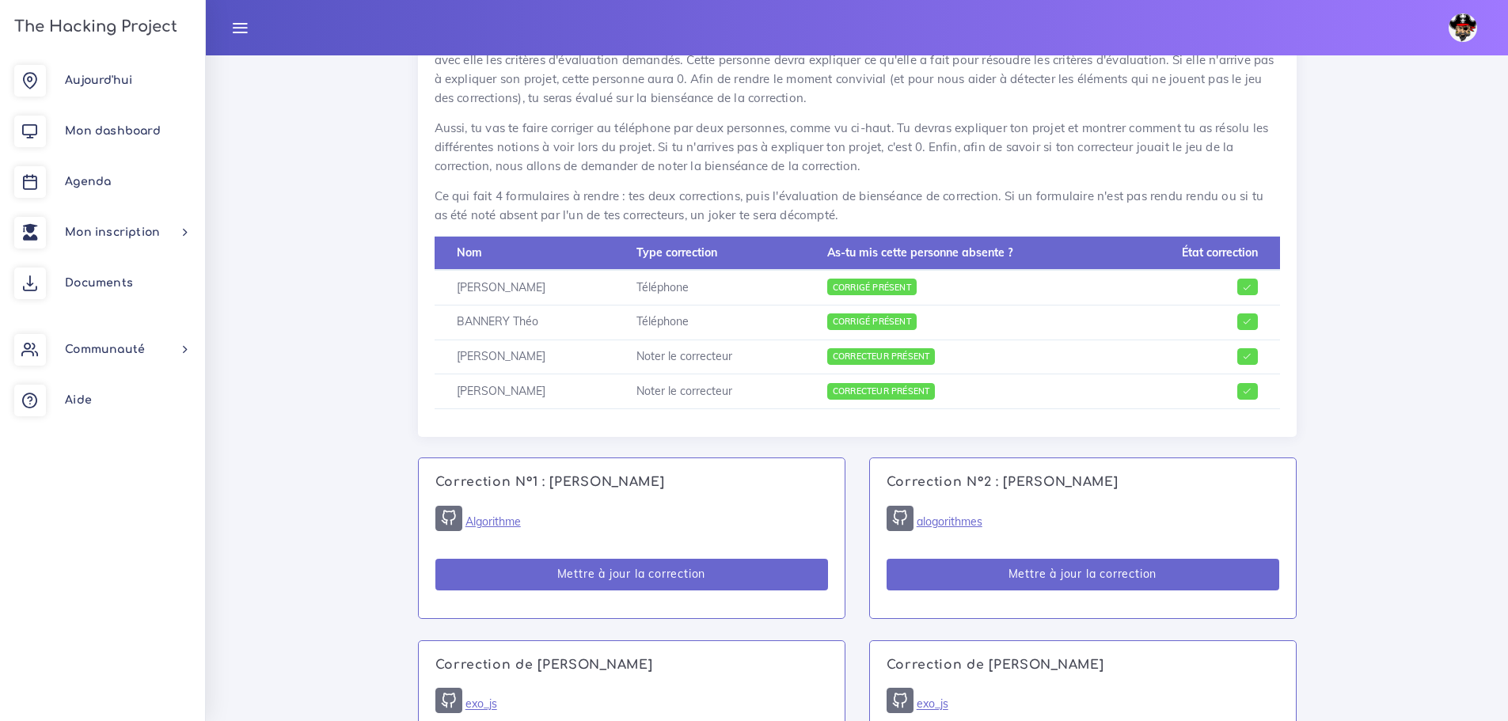
drag, startPoint x: 853, startPoint y: 368, endPoint x: 960, endPoint y: 370, distance: 106.9
click at [958, 375] on td "Correcteur présent" at bounding box center [961, 392] width 312 height 35
click at [936, 348] on span "Correcteur présent" at bounding box center [881, 356] width 108 height 17
